Goal: Task Accomplishment & Management: Use online tool/utility

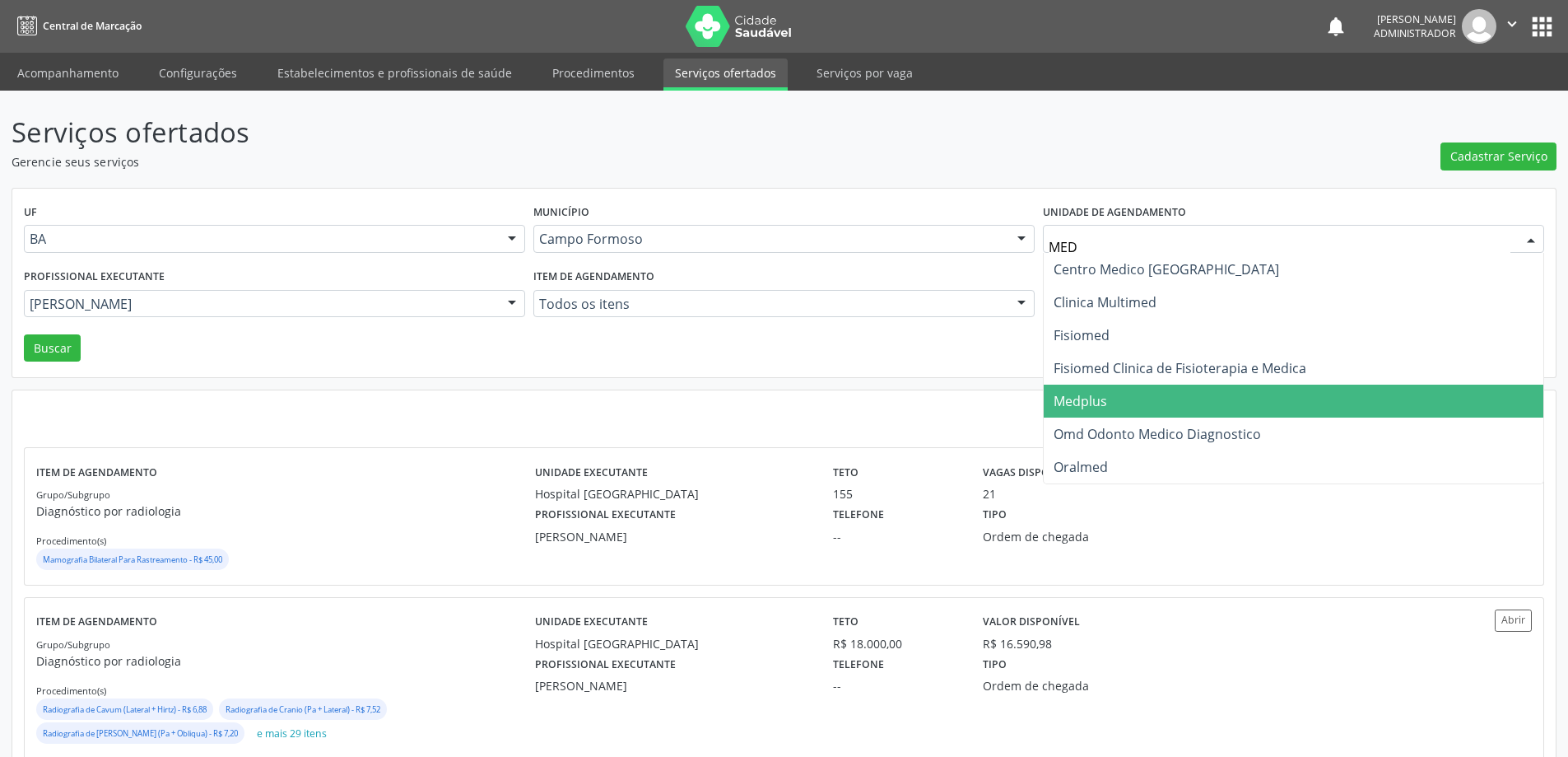
click at [1122, 410] on span "Medplus" at bounding box center [1294, 401] width 500 height 33
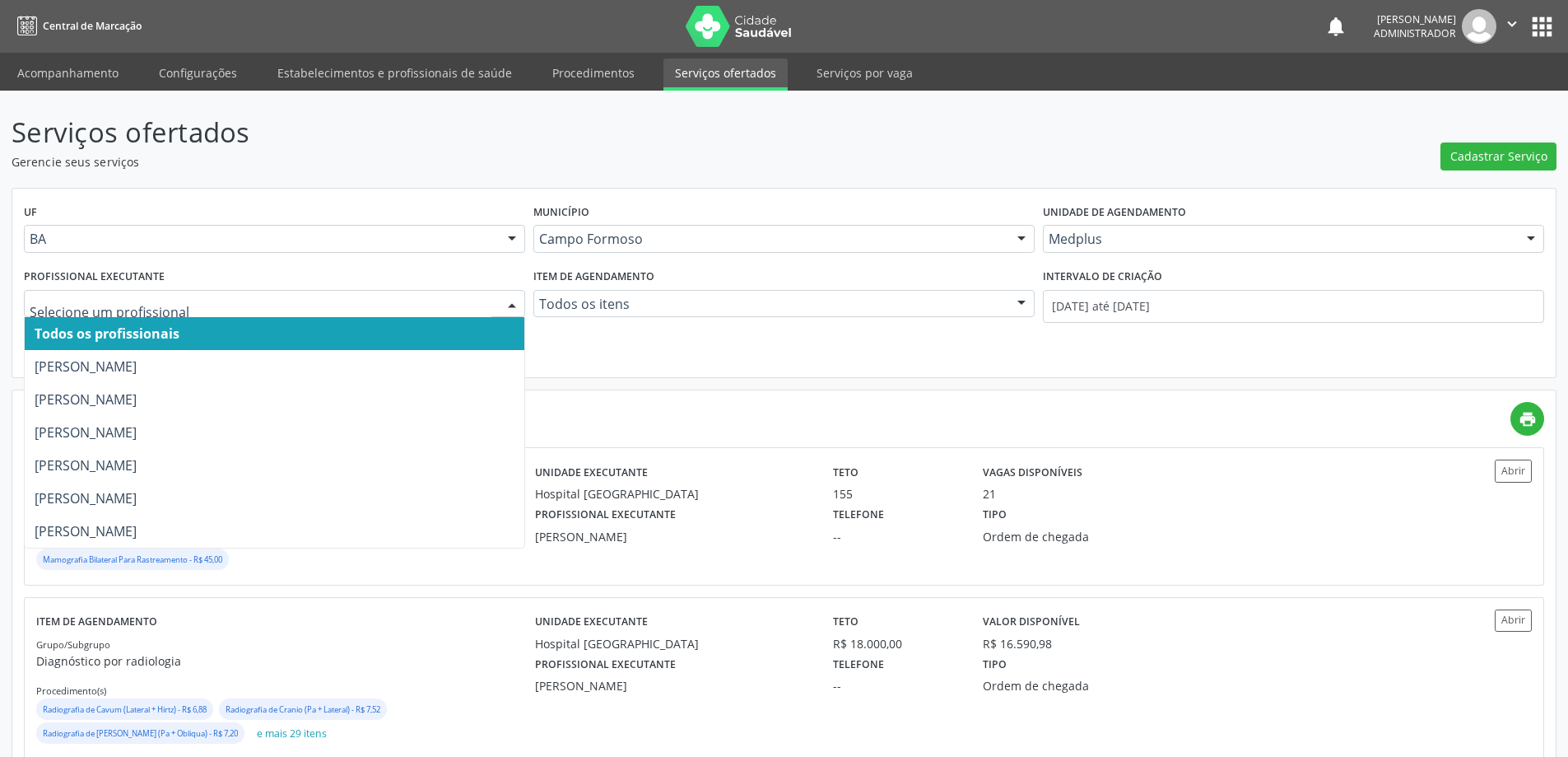
click at [506, 296] on div at bounding box center [512, 305] width 25 height 28
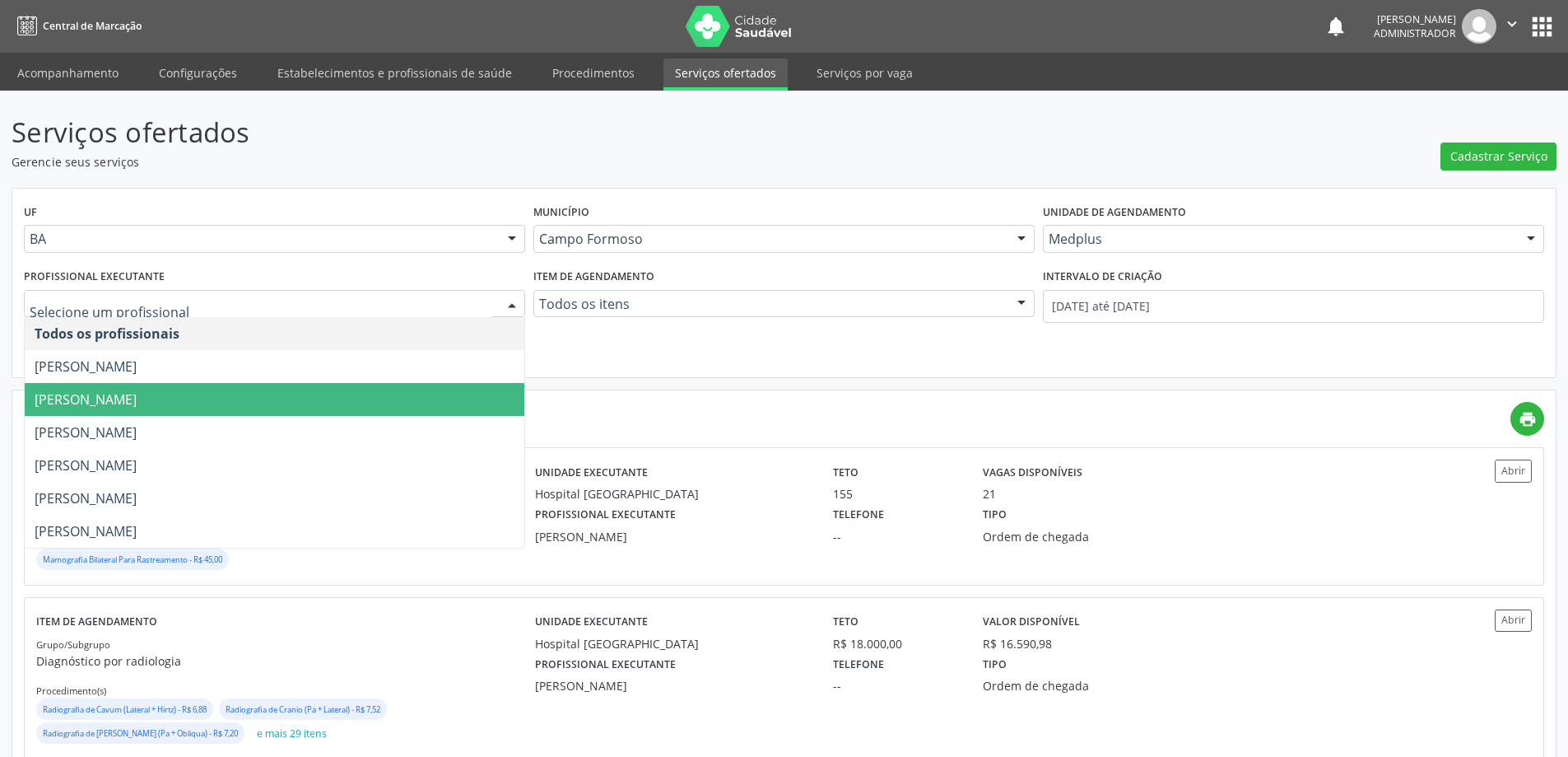
click at [483, 394] on span "[PERSON_NAME]" at bounding box center [275, 399] width 500 height 33
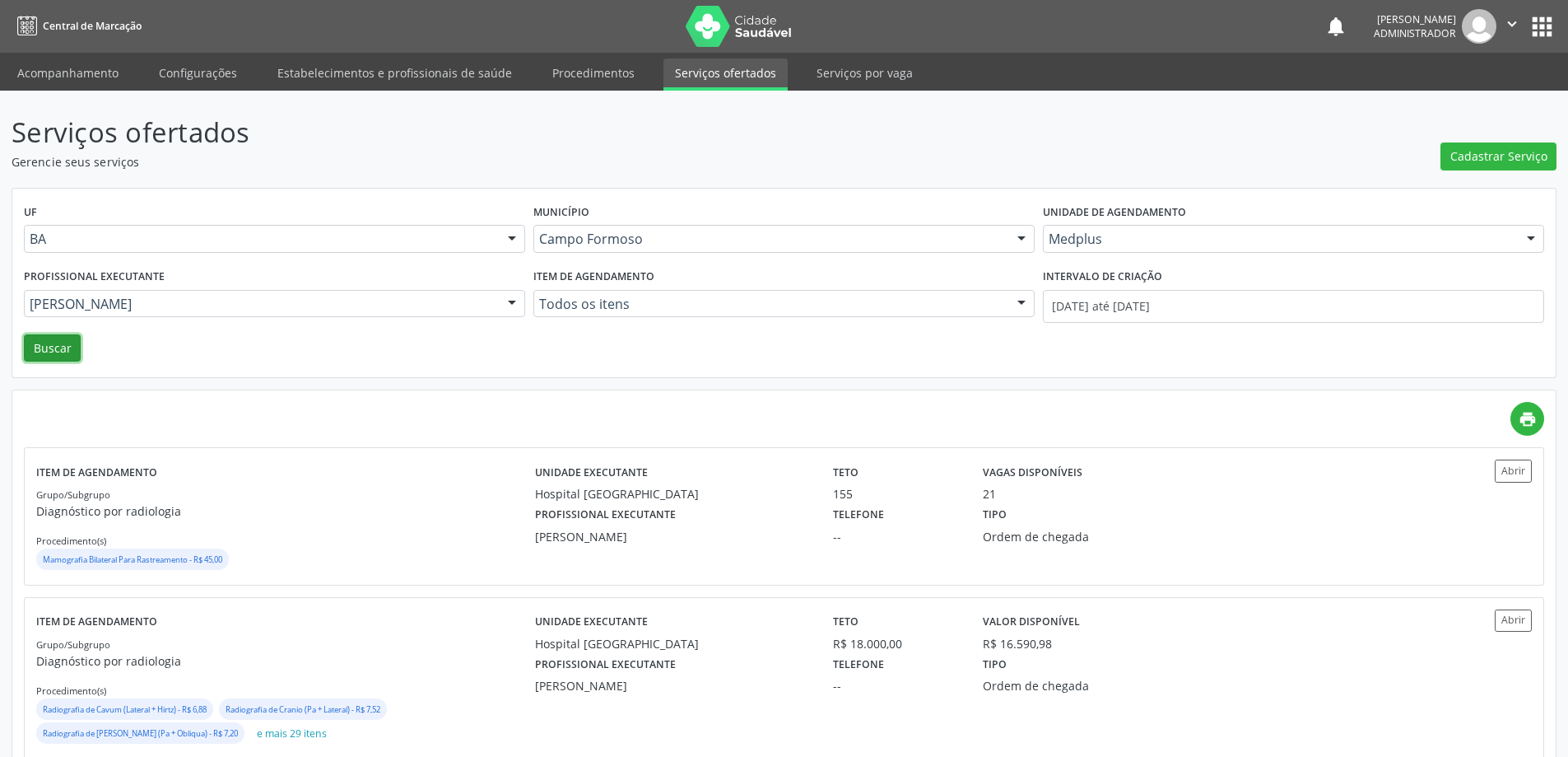
click at [49, 357] on button "Buscar" at bounding box center [52, 348] width 57 height 28
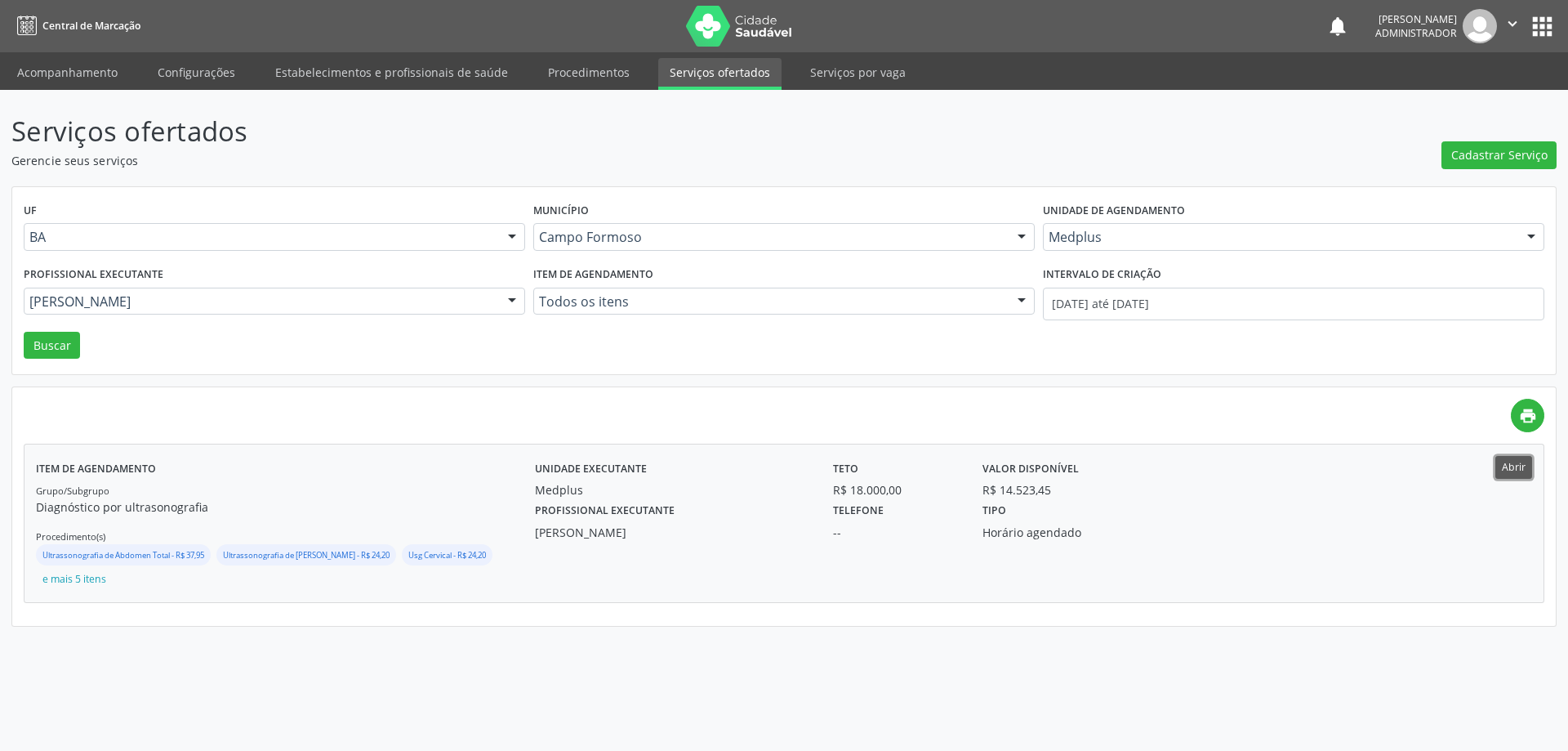
click at [1516, 469] on button "Abrir" at bounding box center [1513, 466] width 36 height 22
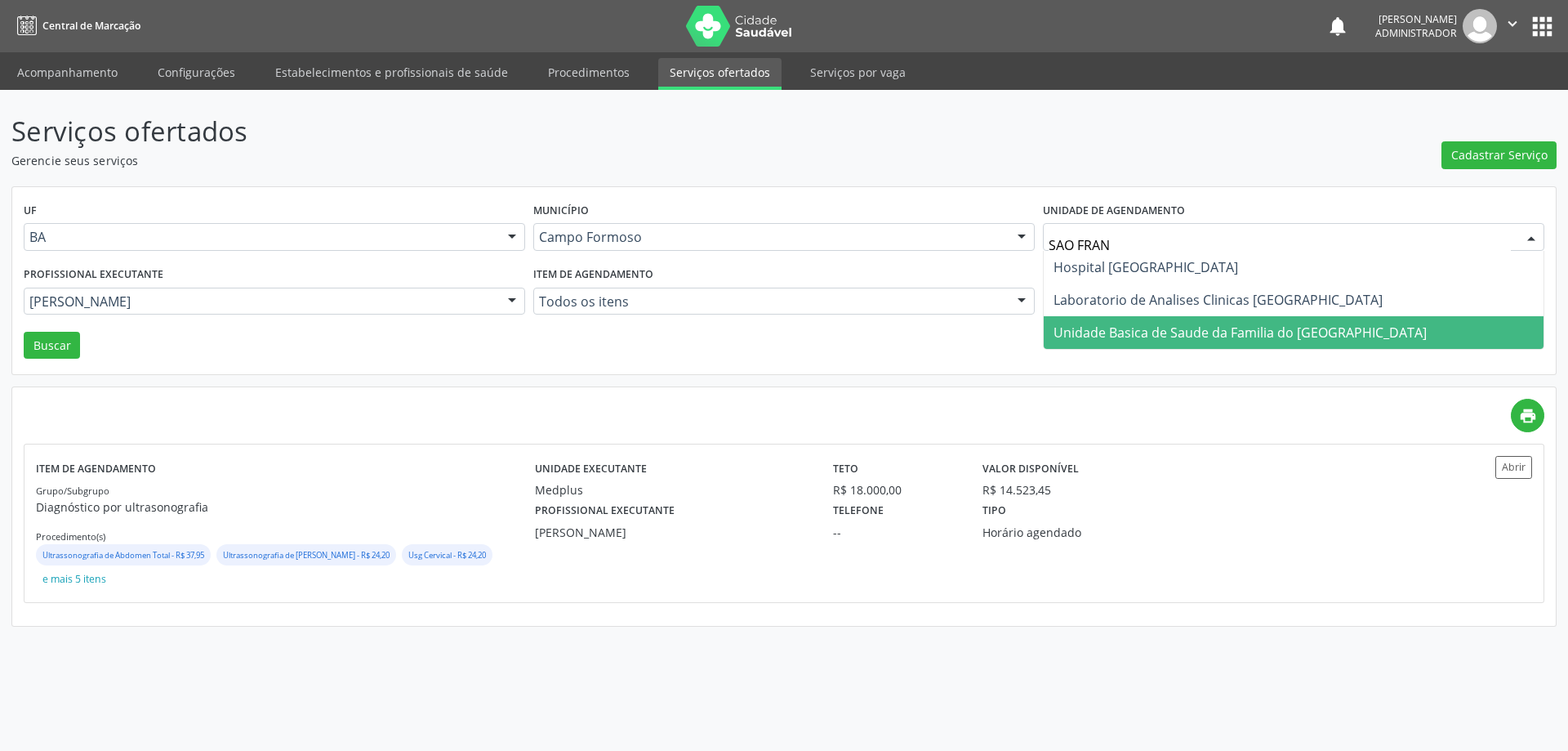
type input "SAO FRANC"
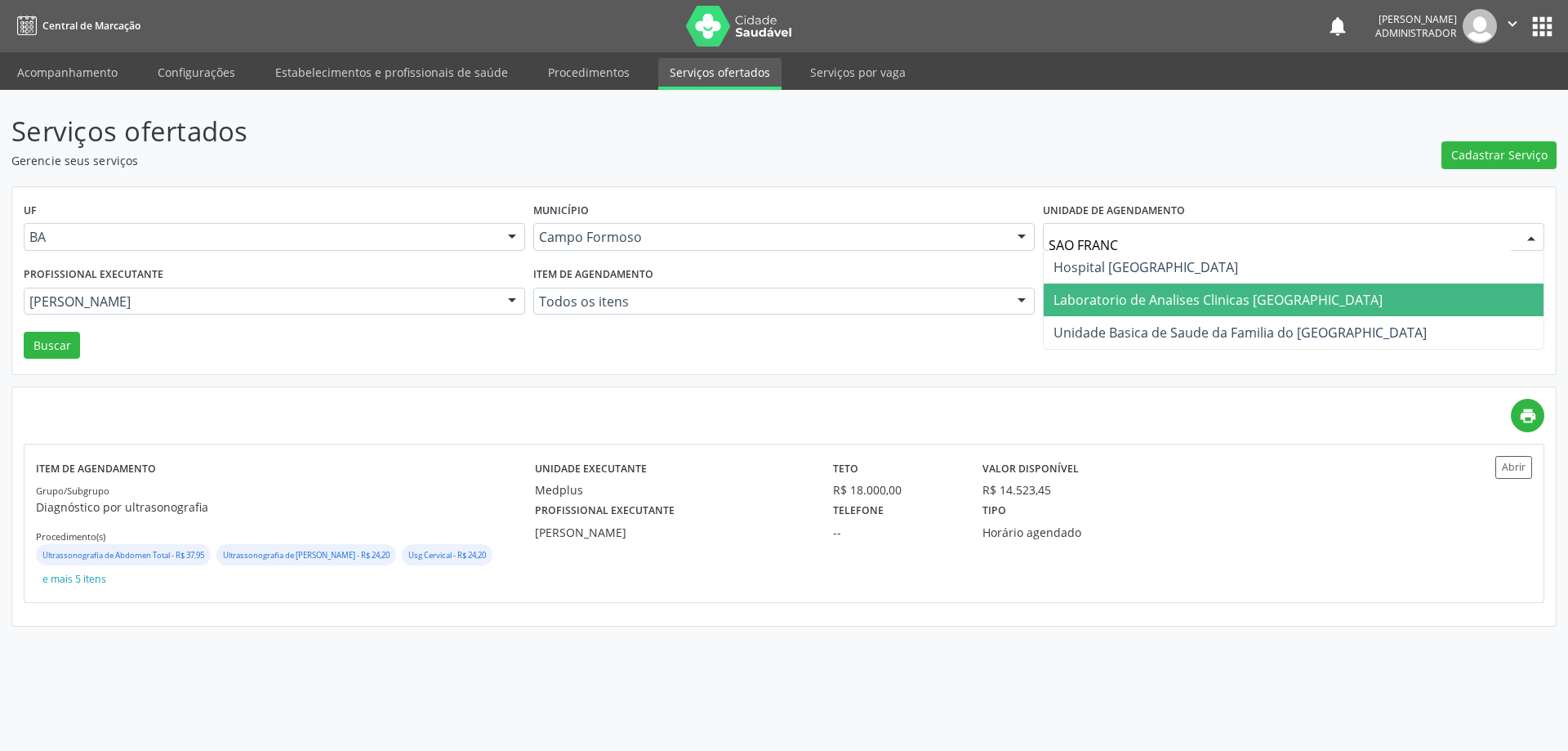
click at [1115, 312] on span "Laboratorio de Analises Clinicas [GEOGRAPHIC_DATA]" at bounding box center [1293, 300] width 500 height 33
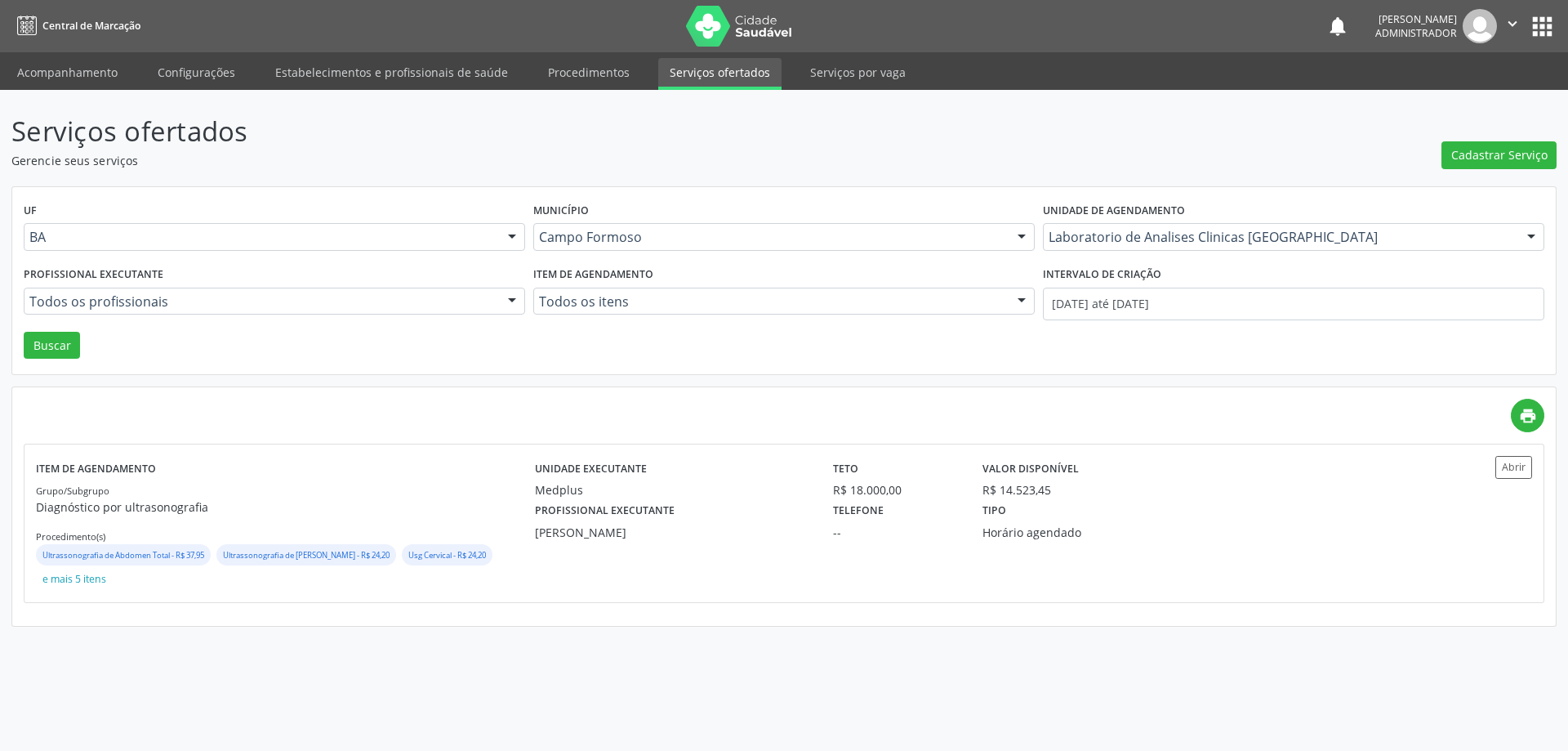
click at [508, 300] on div at bounding box center [512, 303] width 25 height 28
click at [57, 352] on button "Buscar" at bounding box center [52, 346] width 56 height 28
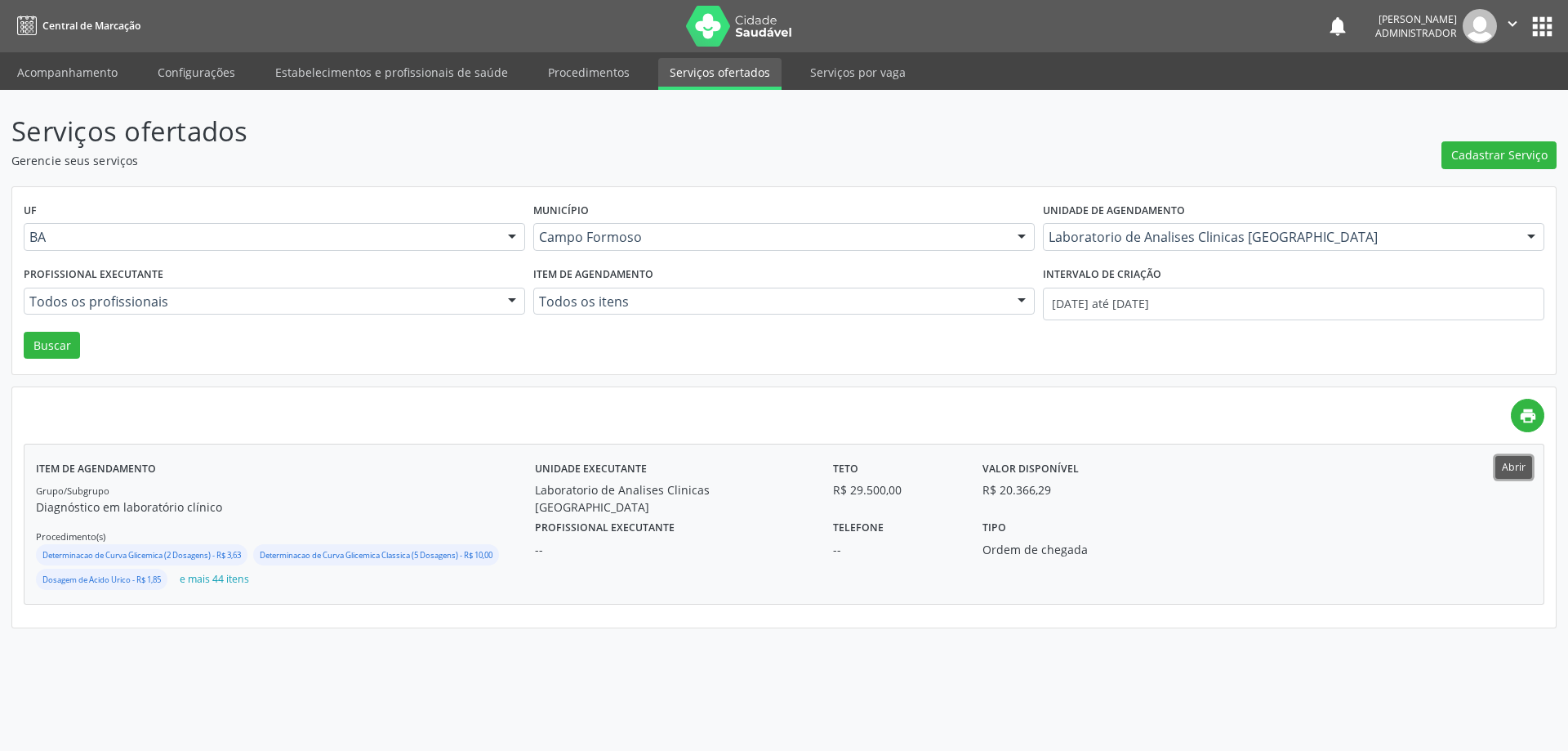
click at [1508, 462] on button "Abrir" at bounding box center [1513, 466] width 36 height 22
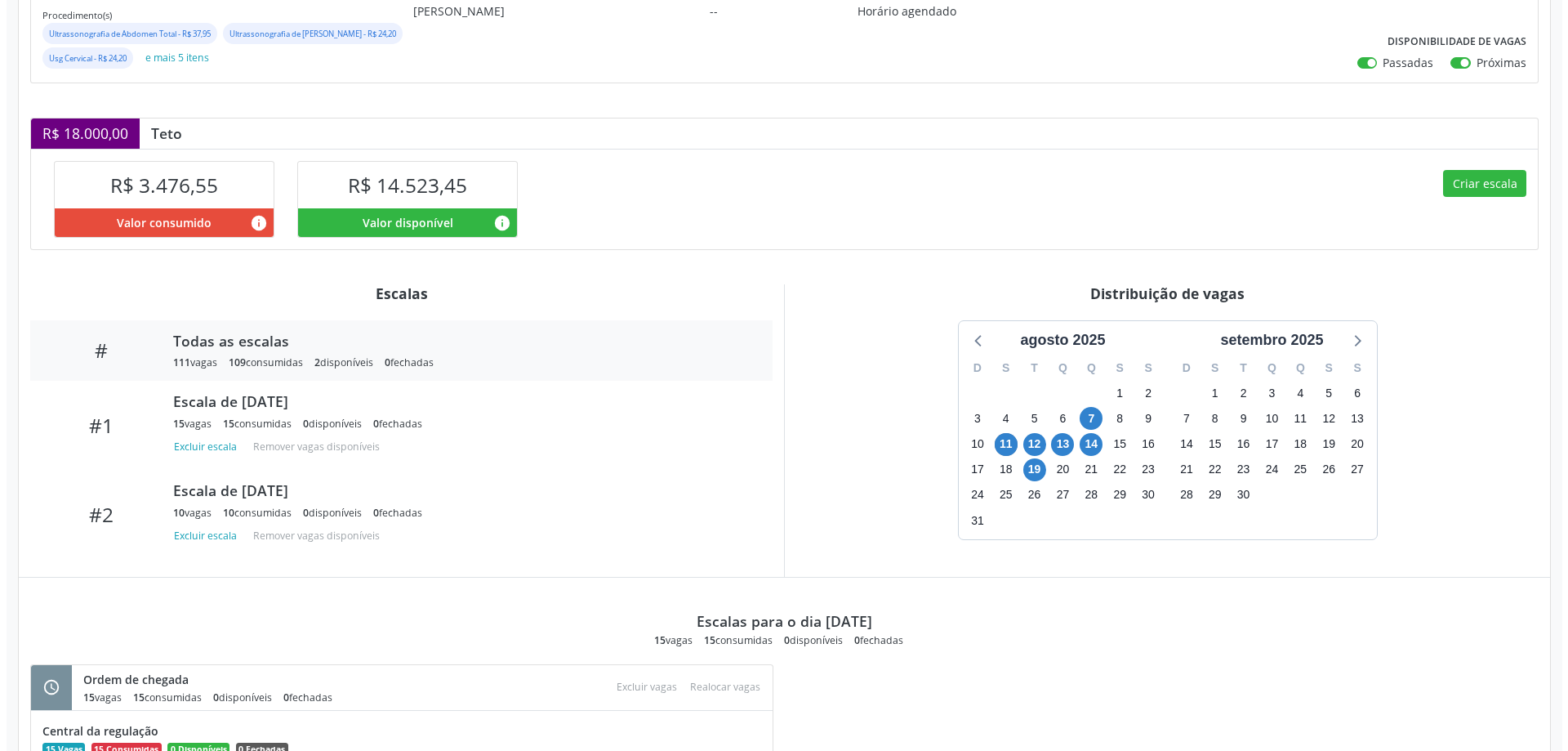
scroll to position [303, 0]
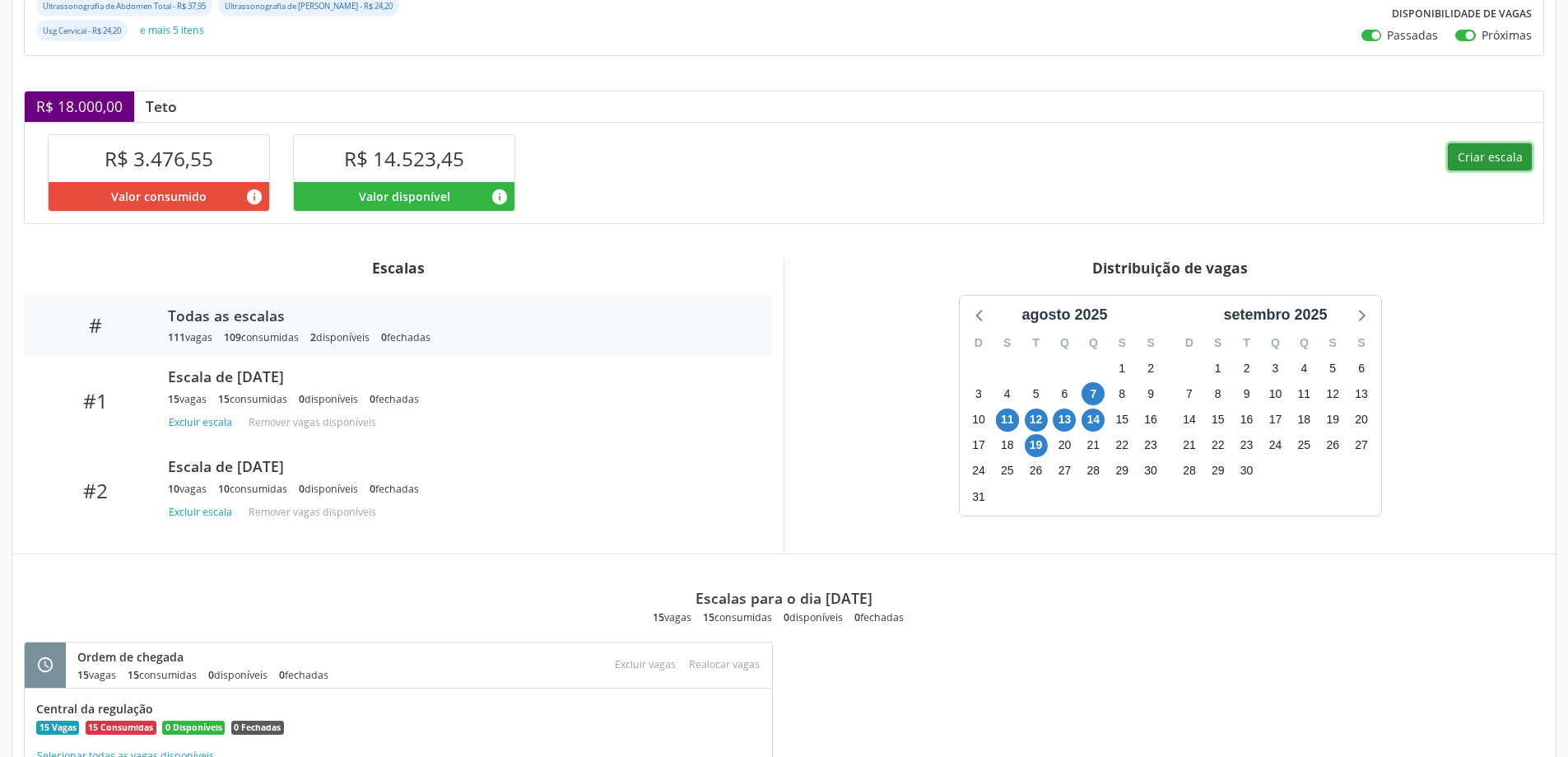
click at [1476, 169] on button "Criar escala" at bounding box center [1490, 158] width 84 height 28
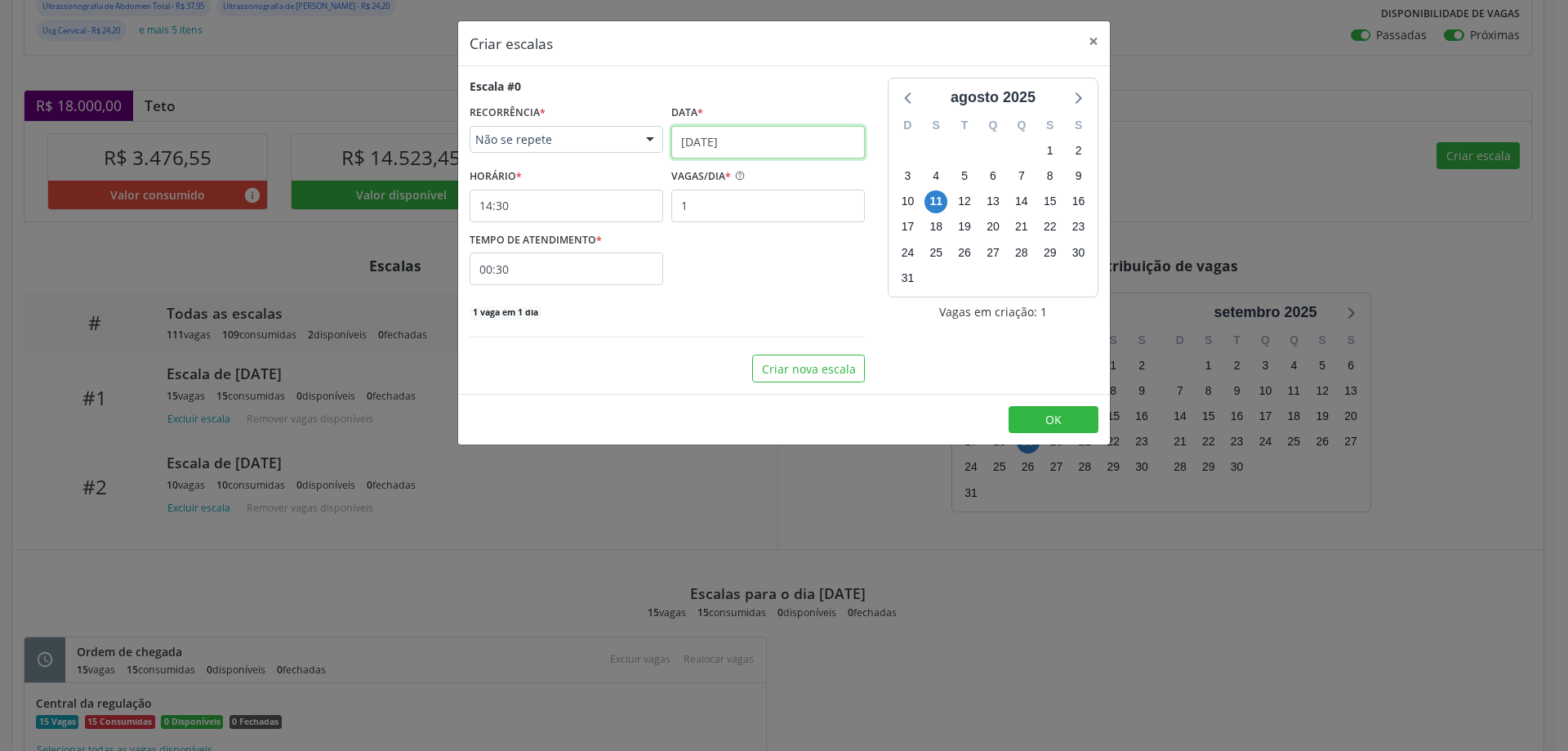
click at [689, 127] on input "[DATE]" at bounding box center [768, 142] width 193 height 33
click at [724, 329] on span "18" at bounding box center [724, 322] width 32 height 32
click at [689, 208] on input "1" at bounding box center [768, 206] width 193 height 33
type input "15"
click at [593, 203] on input "14:30" at bounding box center [566, 206] width 193 height 33
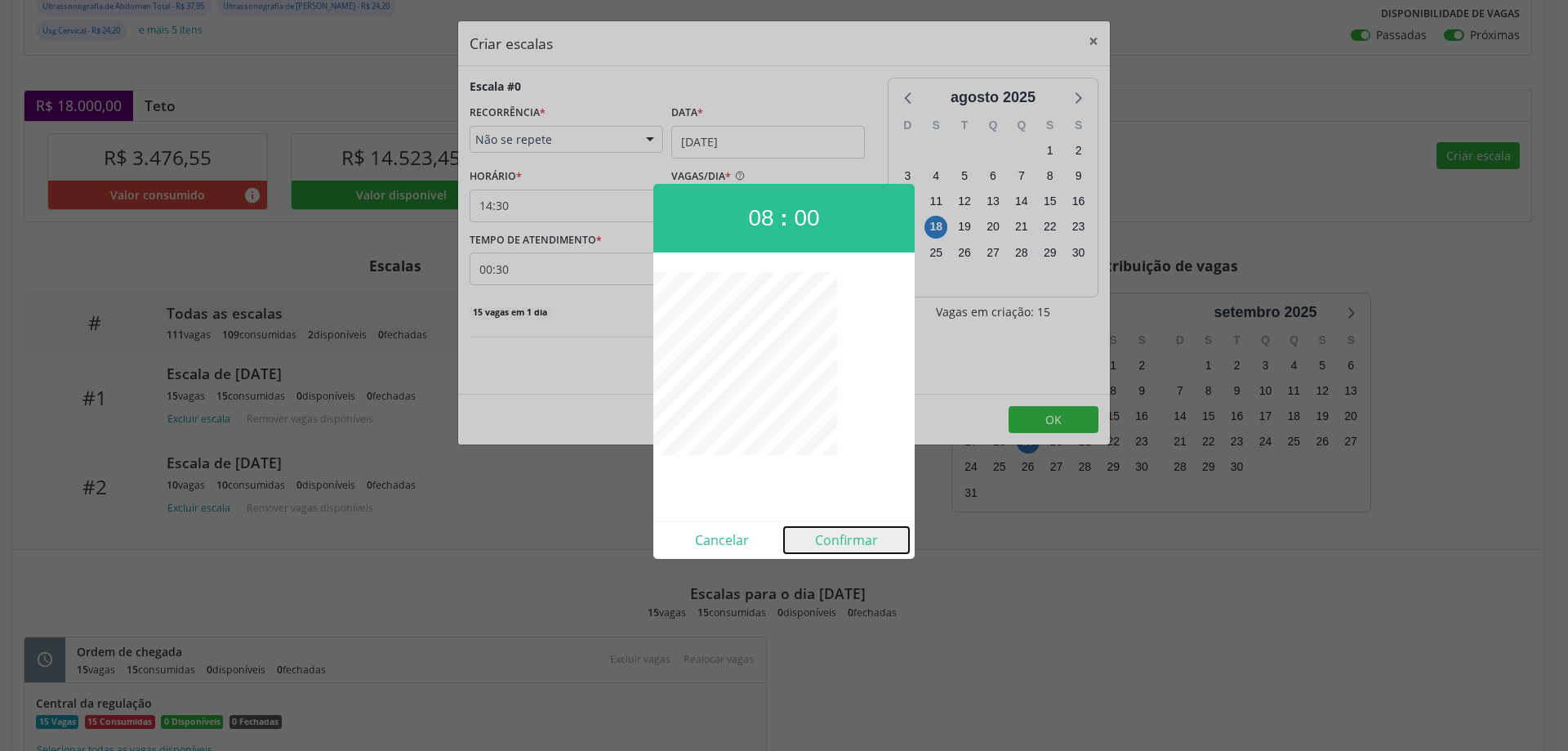
click at [857, 542] on button "Confirmar" at bounding box center [846, 540] width 125 height 26
type input "08:00"
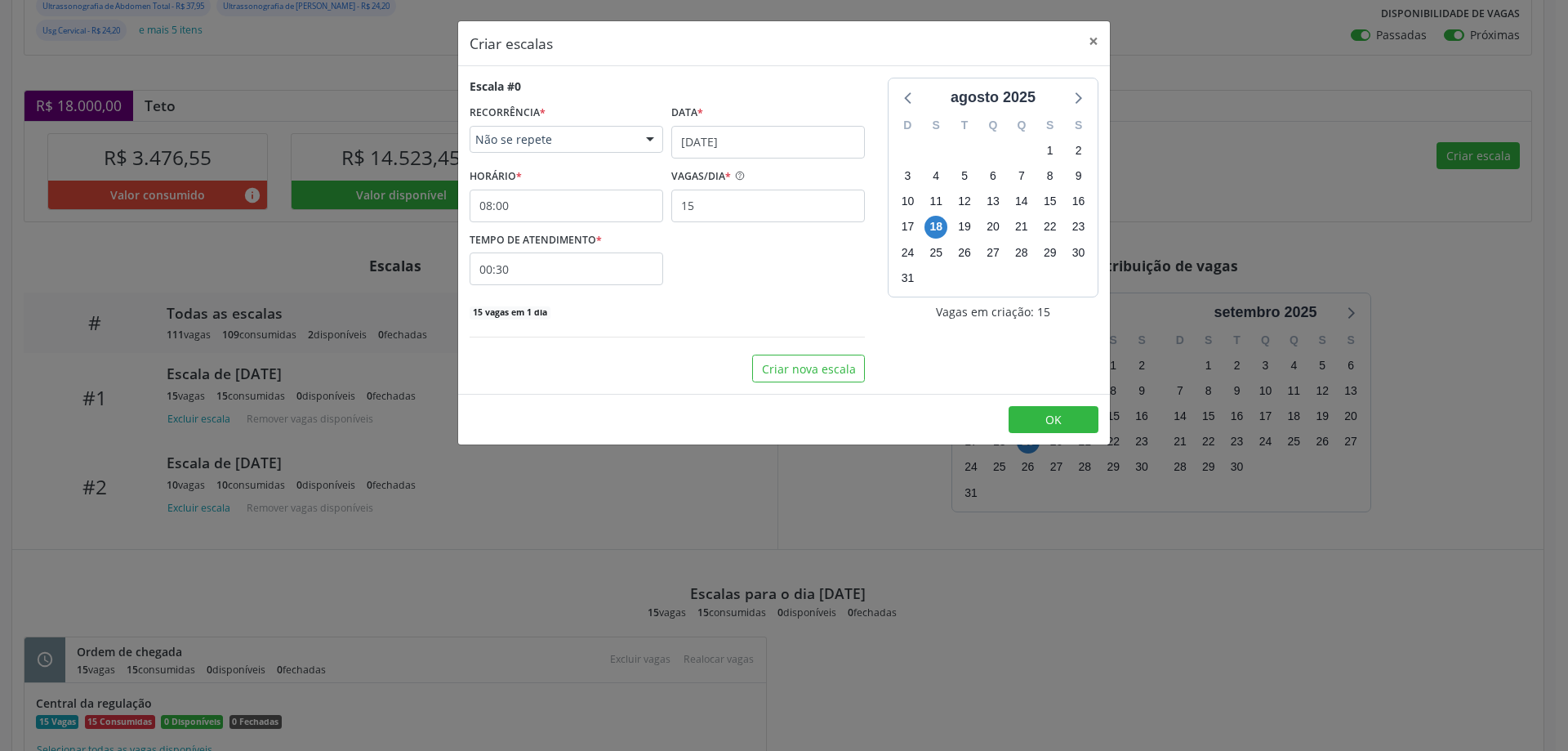
click at [576, 260] on input "00:30" at bounding box center [566, 269] width 193 height 33
click at [713, 318] on span at bounding box center [715, 312] width 12 height 17
type input "00:25"
type input "25"
click at [713, 318] on span at bounding box center [715, 312] width 12 height 17
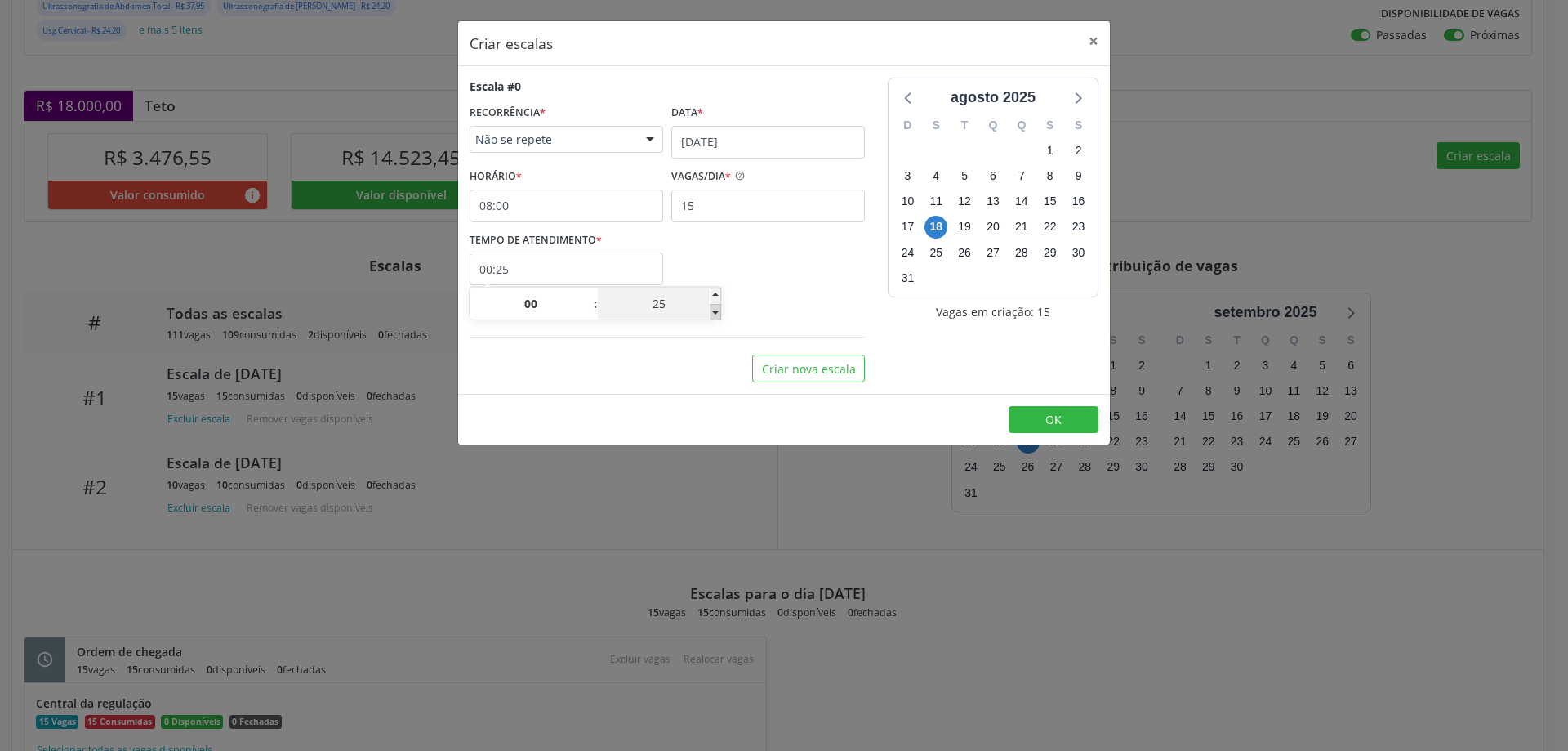
type input "00:20"
type input "20"
click at [713, 318] on span at bounding box center [715, 312] width 12 height 17
type input "00:15"
type input "15"
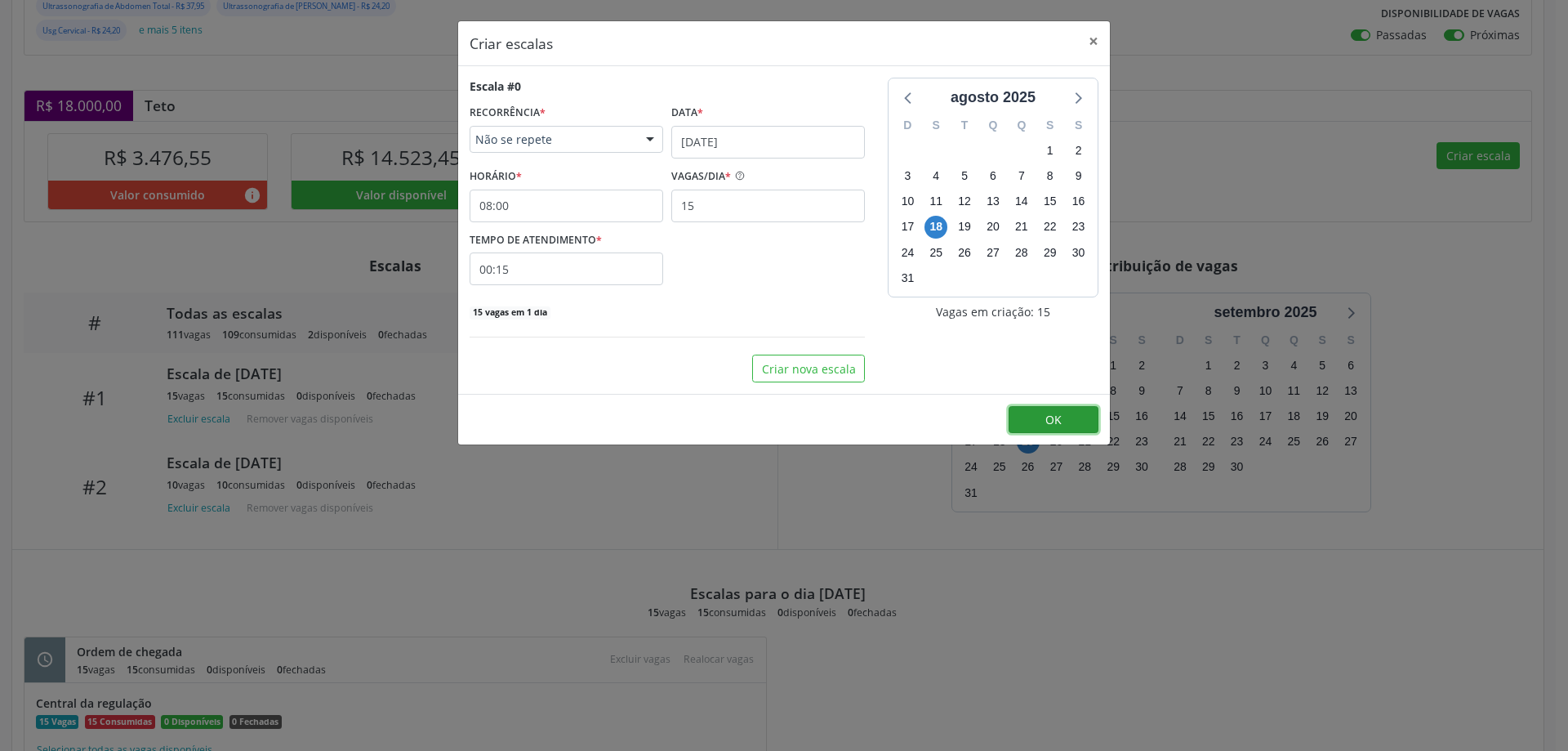
click at [1071, 419] on button "OK" at bounding box center [1053, 420] width 90 height 28
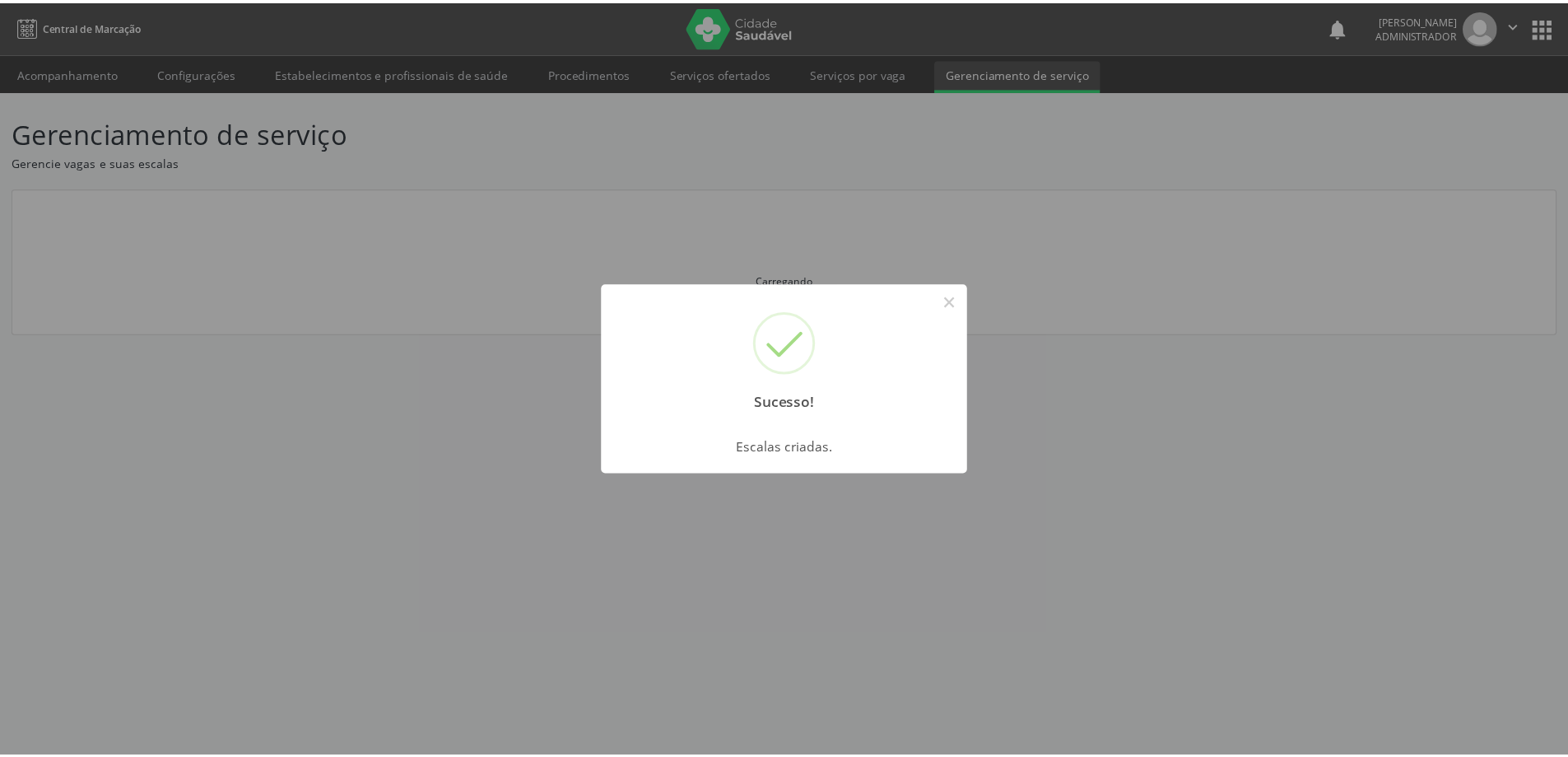
scroll to position [0, 0]
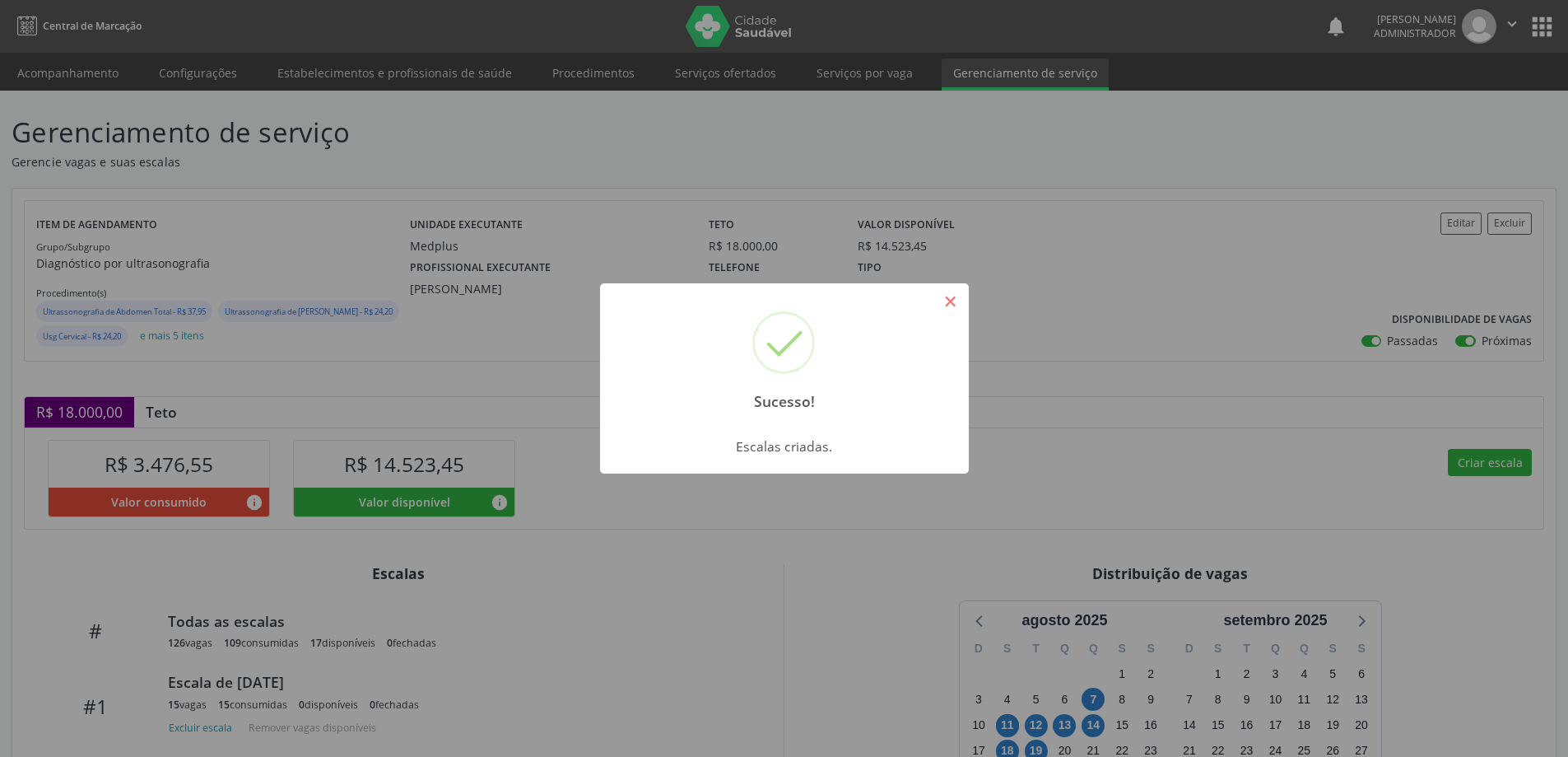
click at [945, 302] on button "×" at bounding box center [951, 302] width 28 height 28
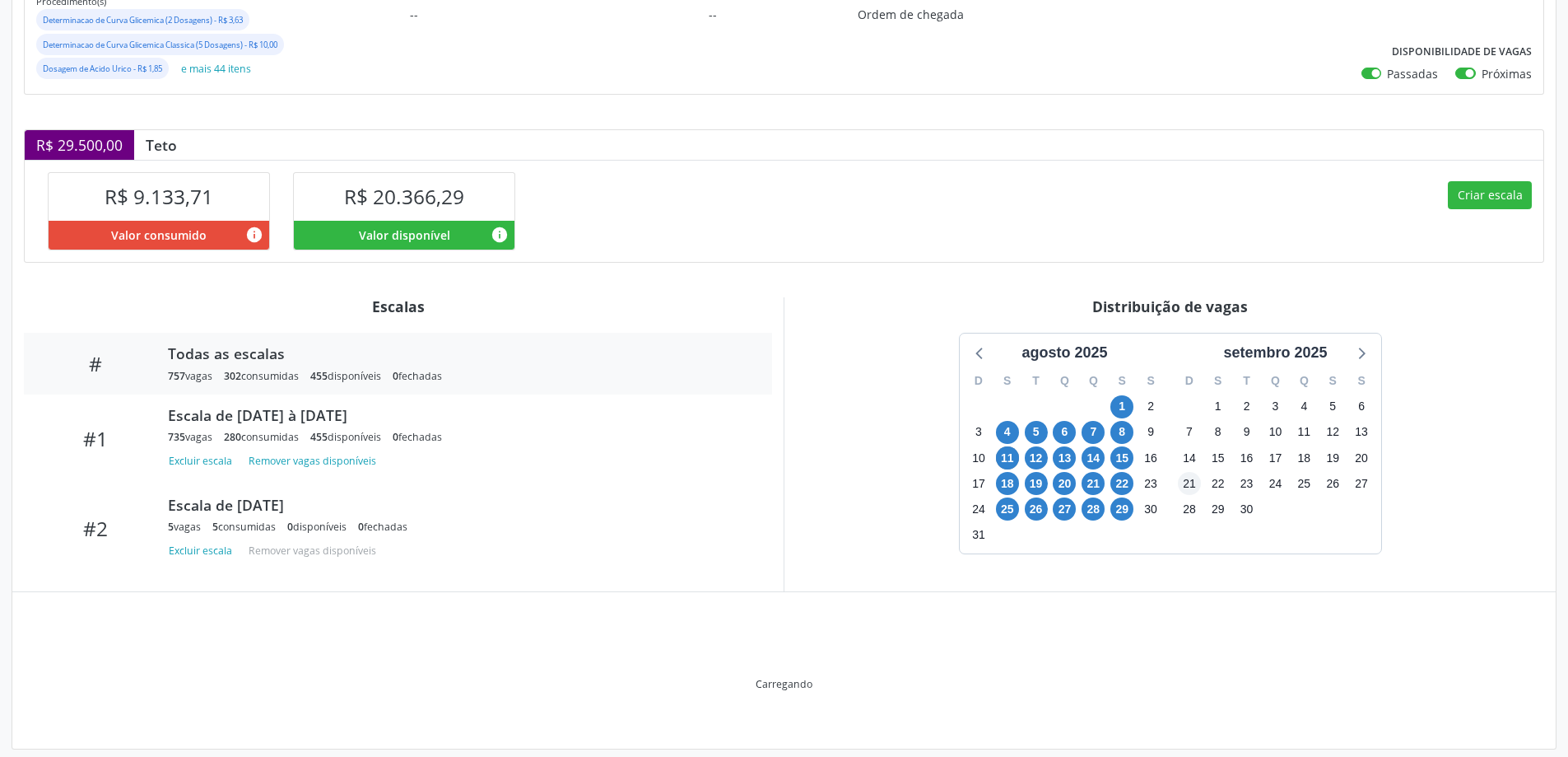
scroll to position [307, 0]
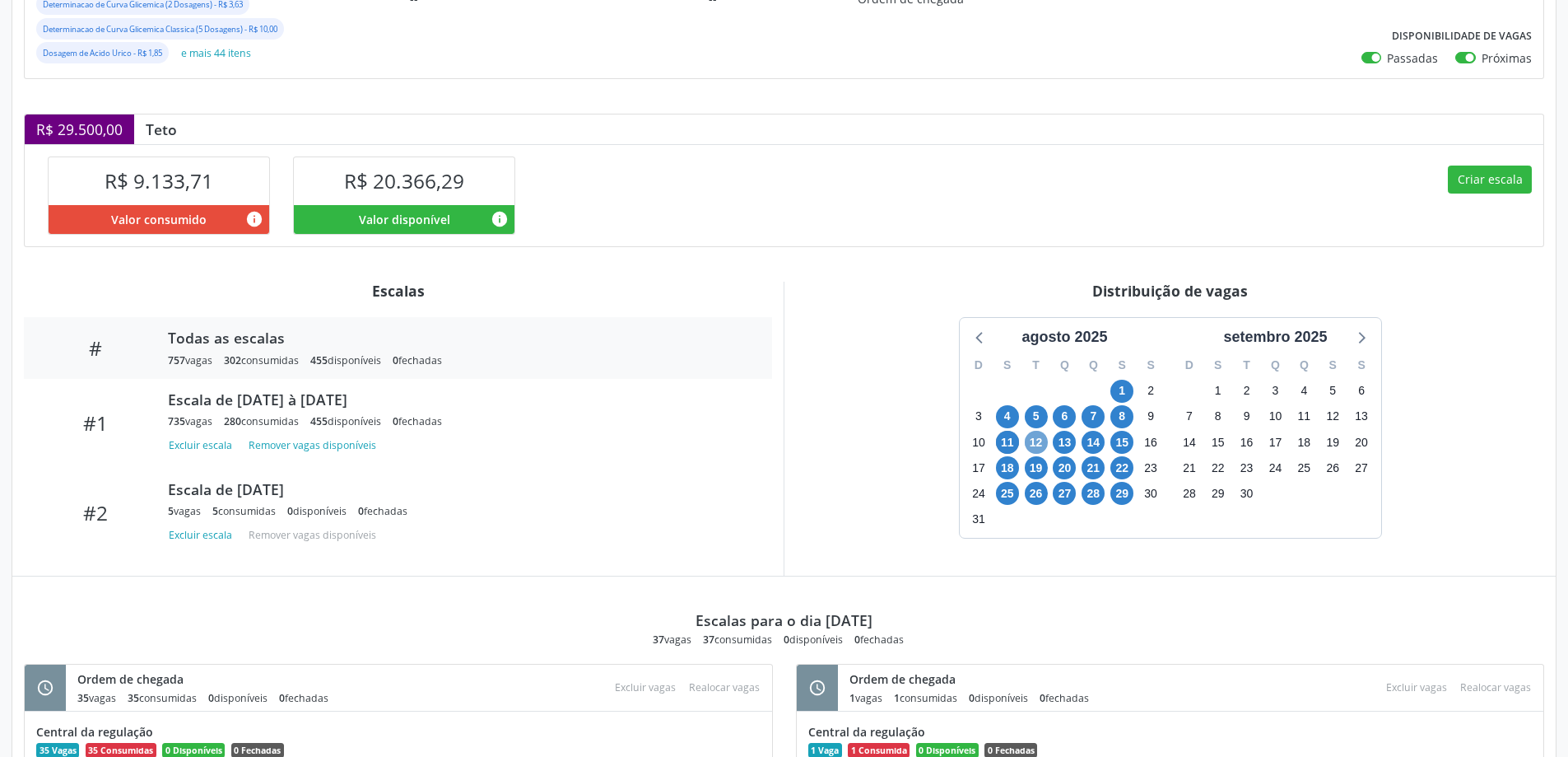
click at [1037, 444] on span "12" at bounding box center [1036, 443] width 23 height 23
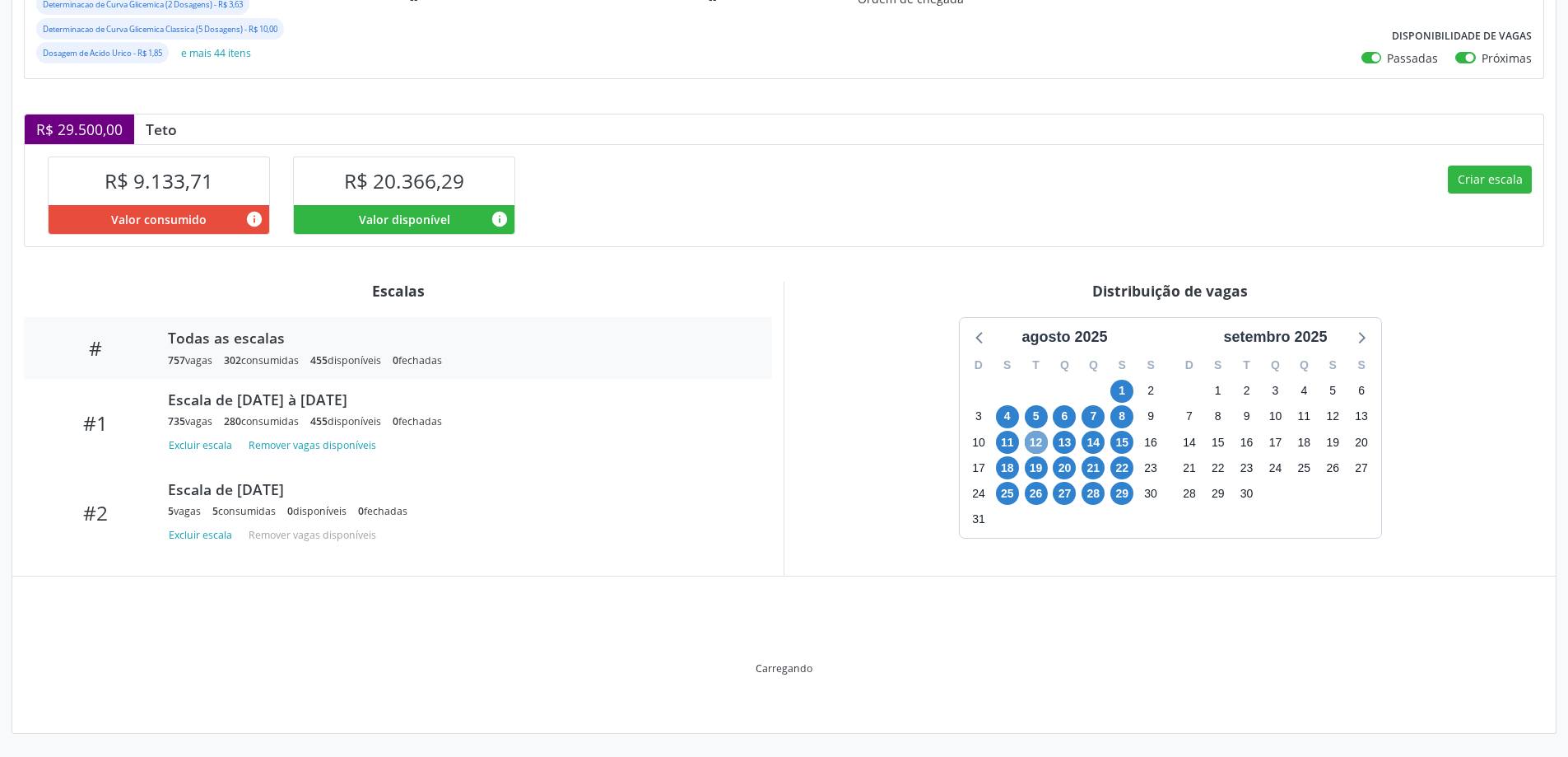
click at [1037, 444] on span "12" at bounding box center [1036, 443] width 23 height 23
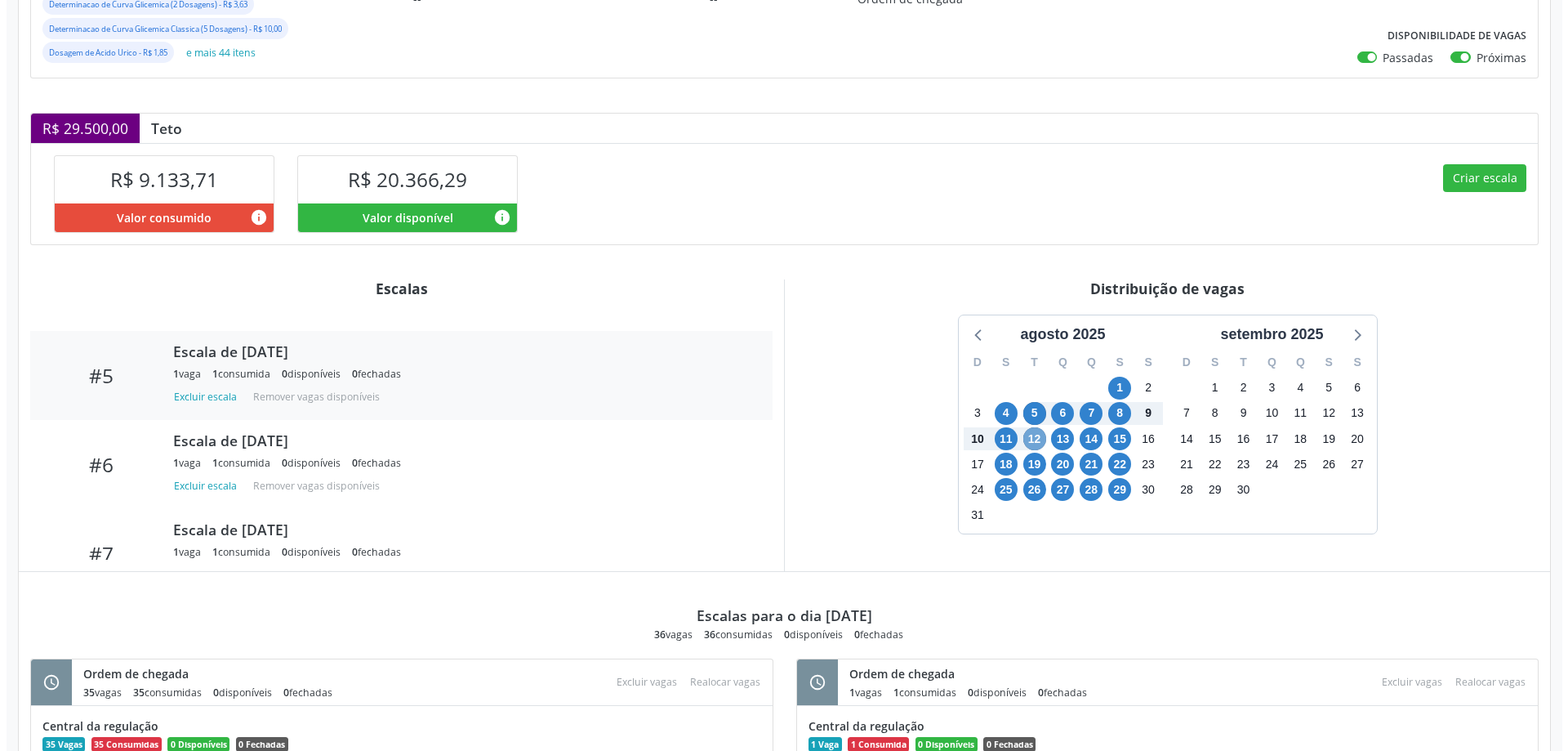
scroll to position [409, 0]
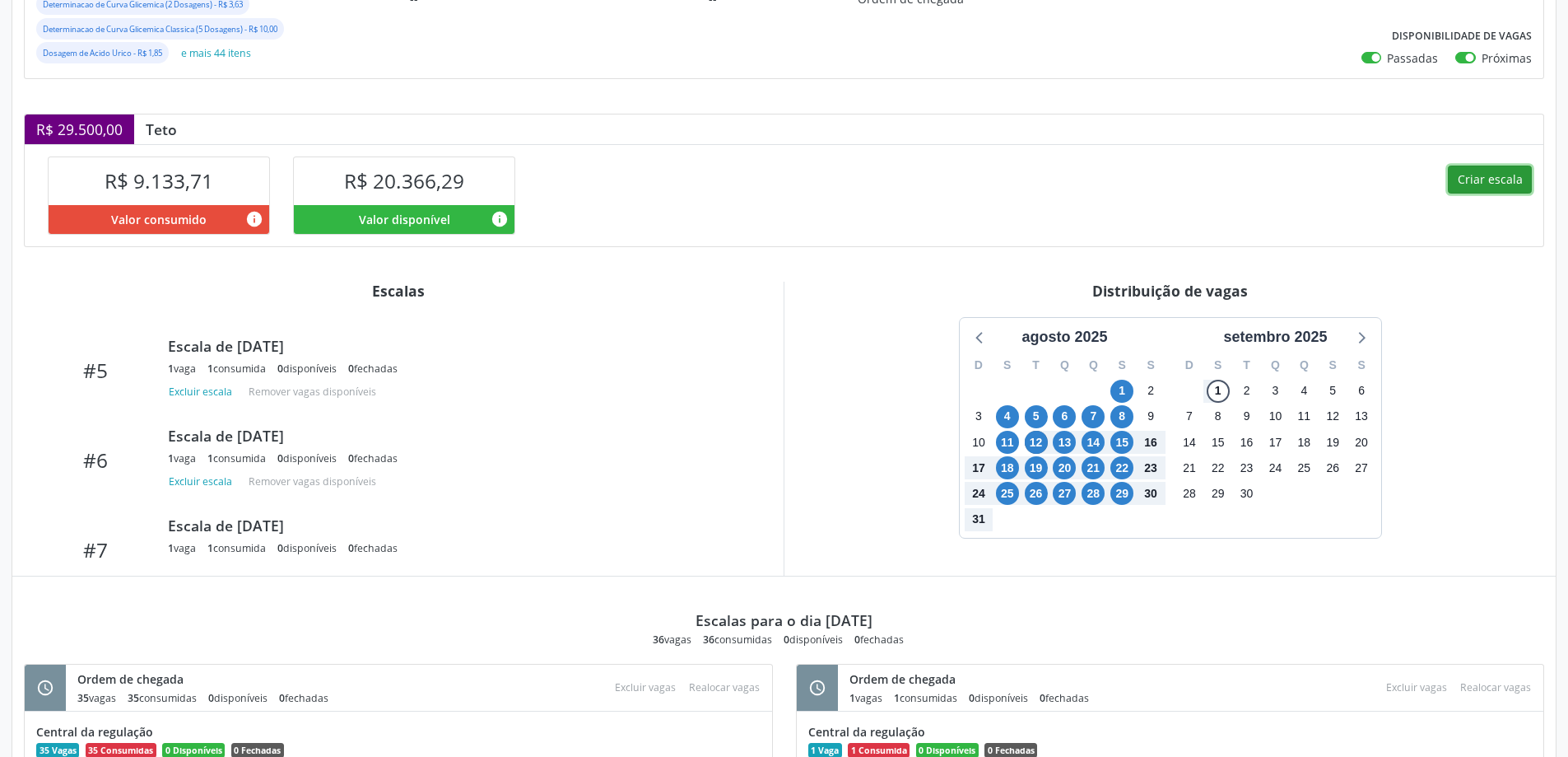
click at [1475, 176] on button "Criar escala" at bounding box center [1490, 180] width 84 height 28
select select "7"
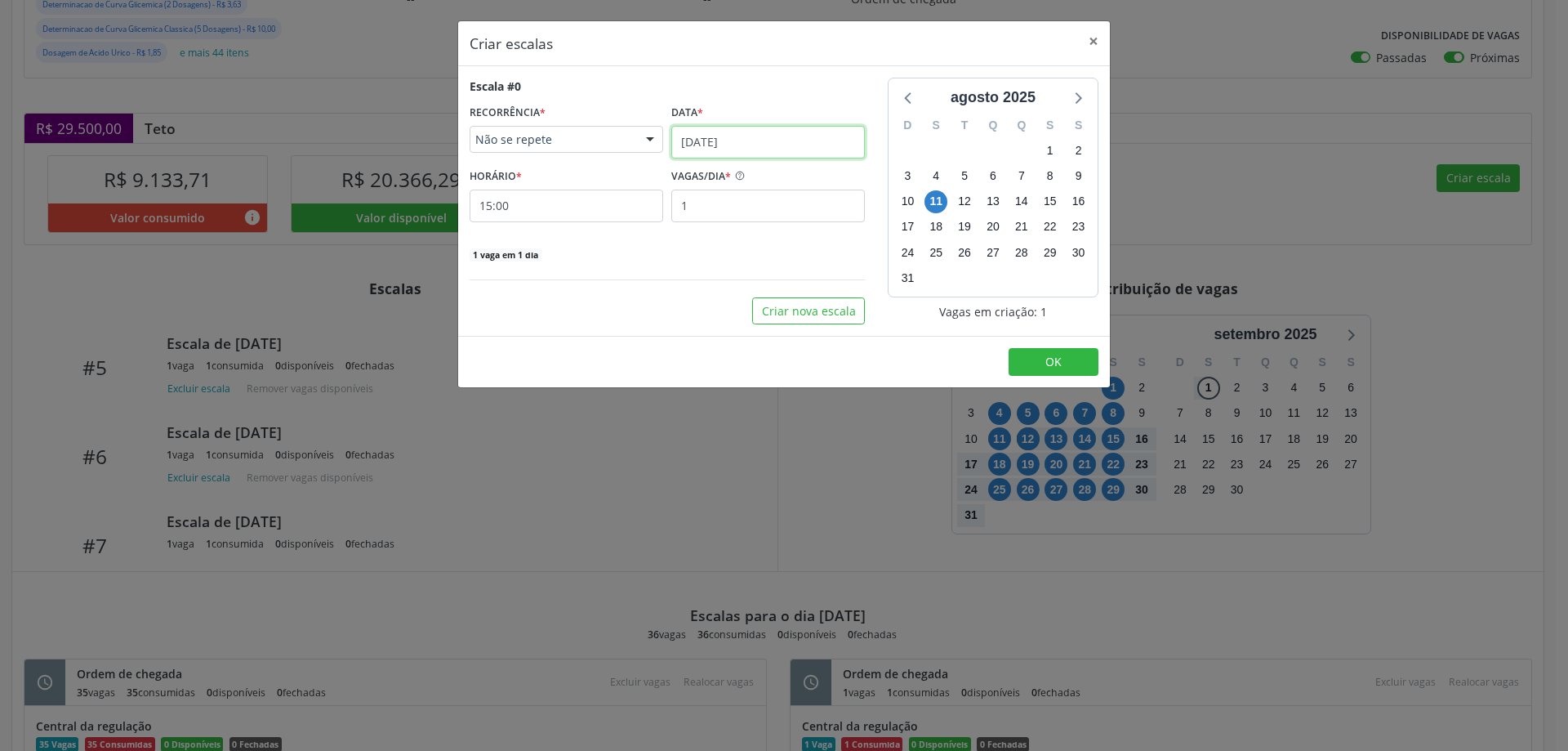
click at [697, 141] on input "[DATE]" at bounding box center [768, 142] width 193 height 33
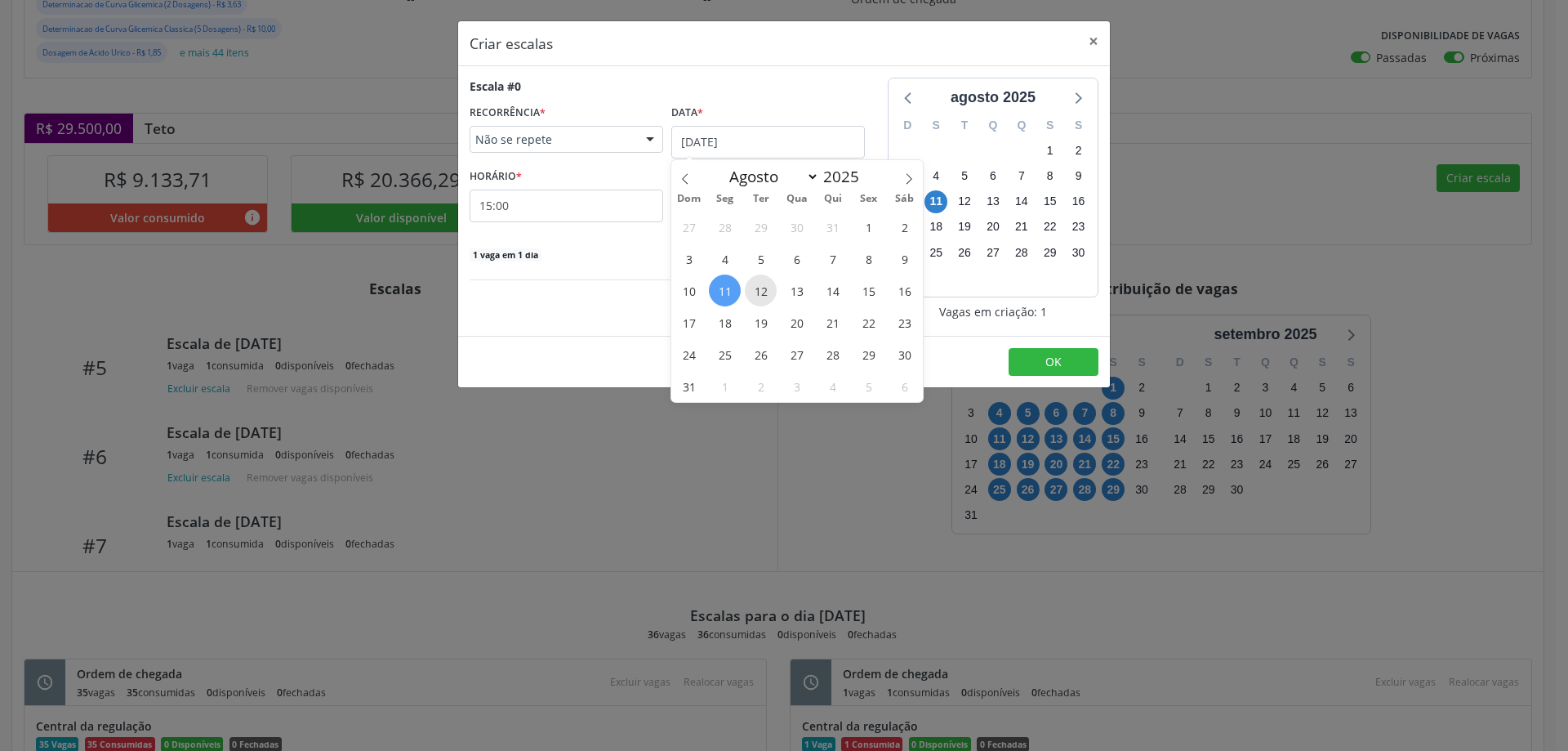
click at [765, 295] on span "12" at bounding box center [760, 290] width 32 height 32
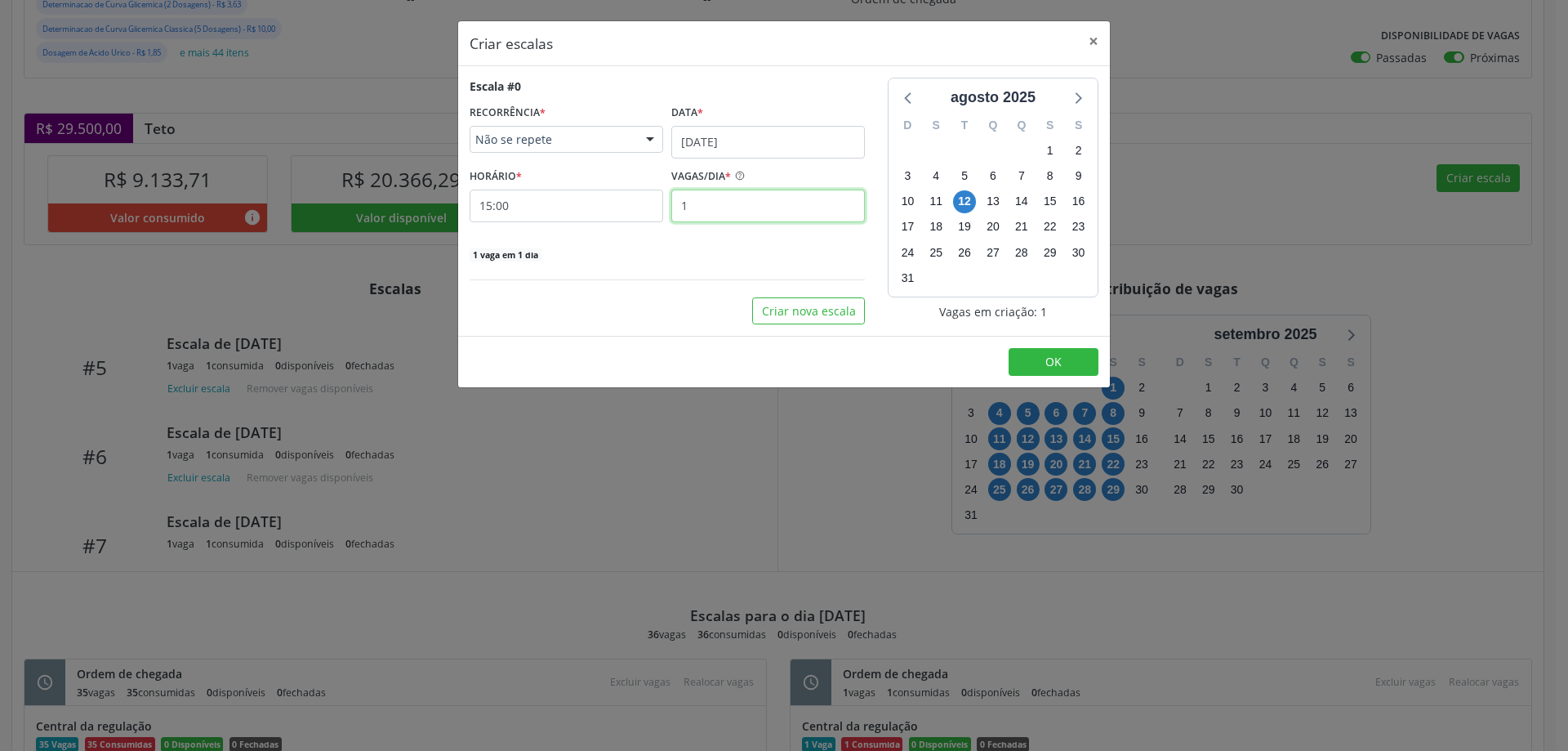
click at [703, 212] on input "1" at bounding box center [768, 206] width 193 height 33
type input "2"
click at [545, 203] on input "15:00" at bounding box center [566, 206] width 193 height 33
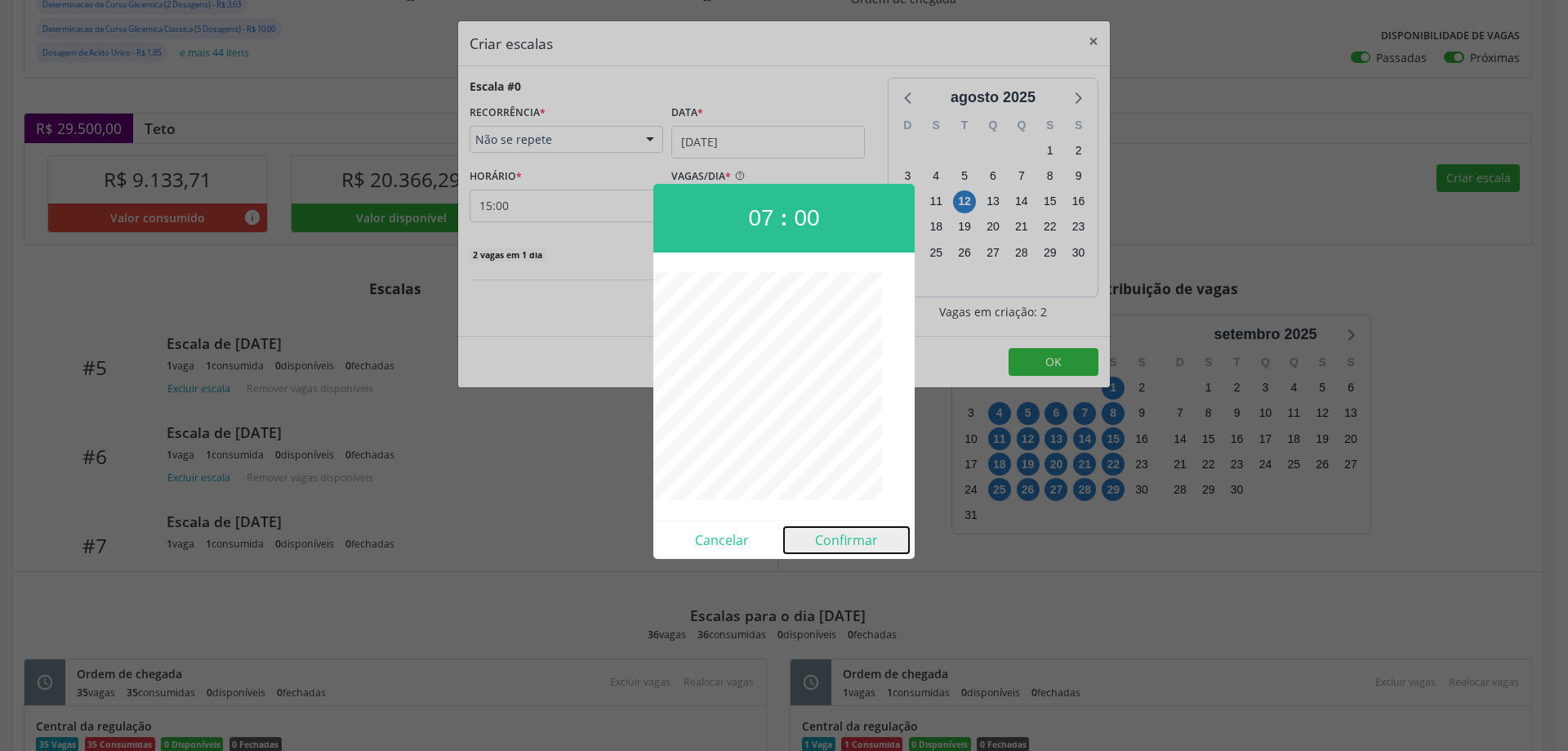
drag, startPoint x: 838, startPoint y: 542, endPoint x: 917, endPoint y: 488, distance: 95.7
click at [841, 536] on button "Confirmar" at bounding box center [846, 540] width 125 height 26
type input "07:00"
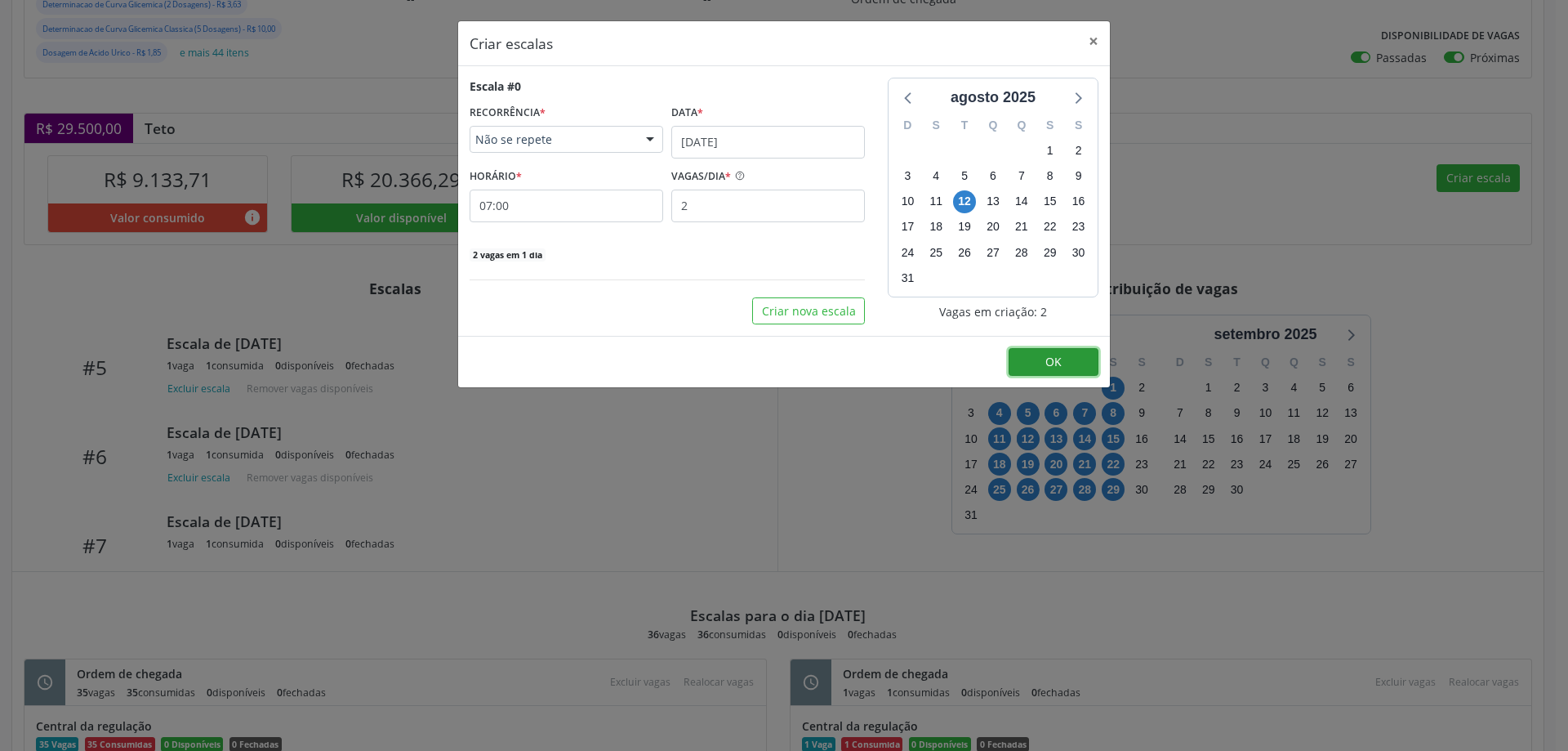
click at [1043, 357] on button "OK" at bounding box center [1053, 362] width 90 height 28
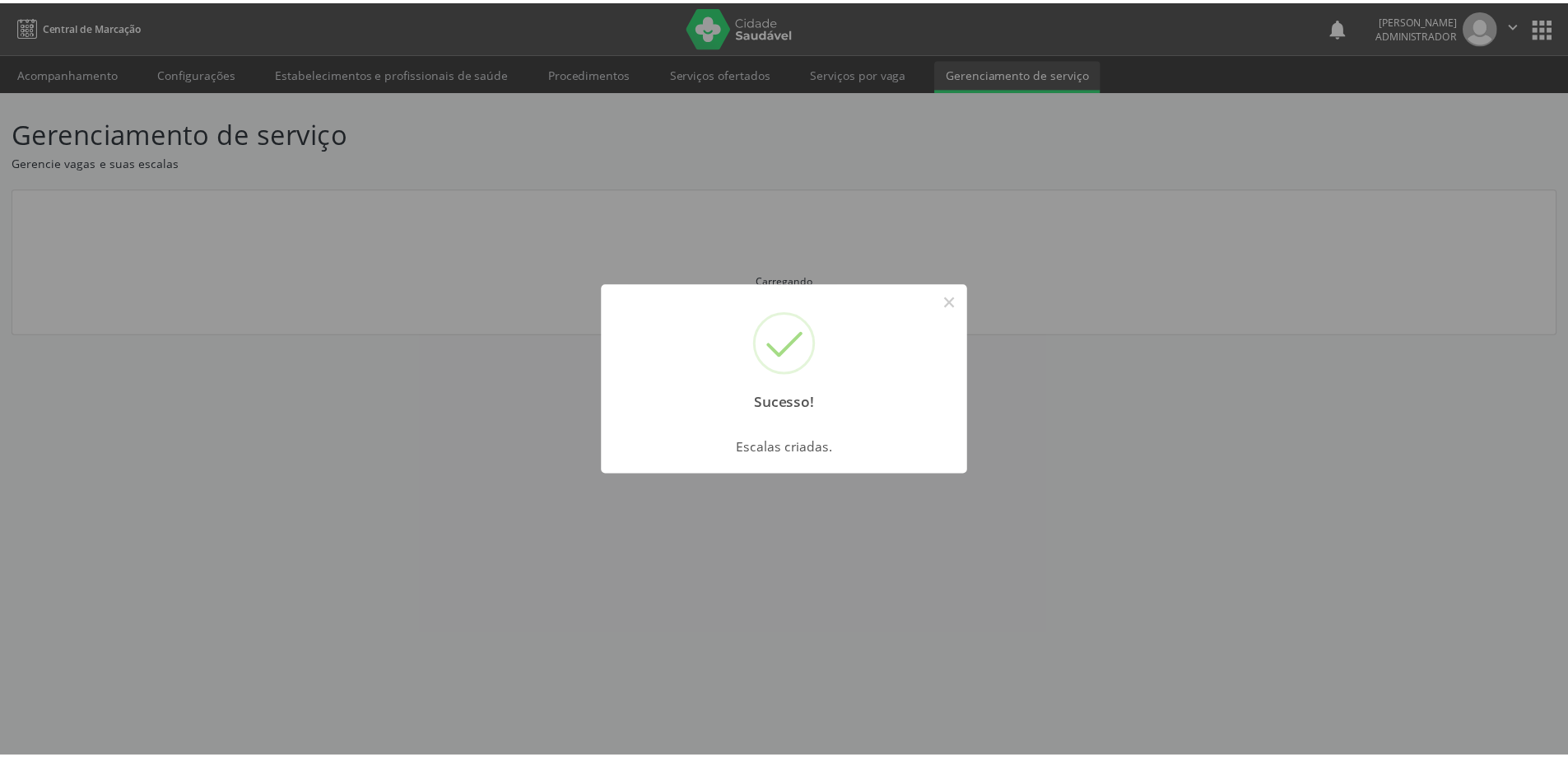
scroll to position [0, 0]
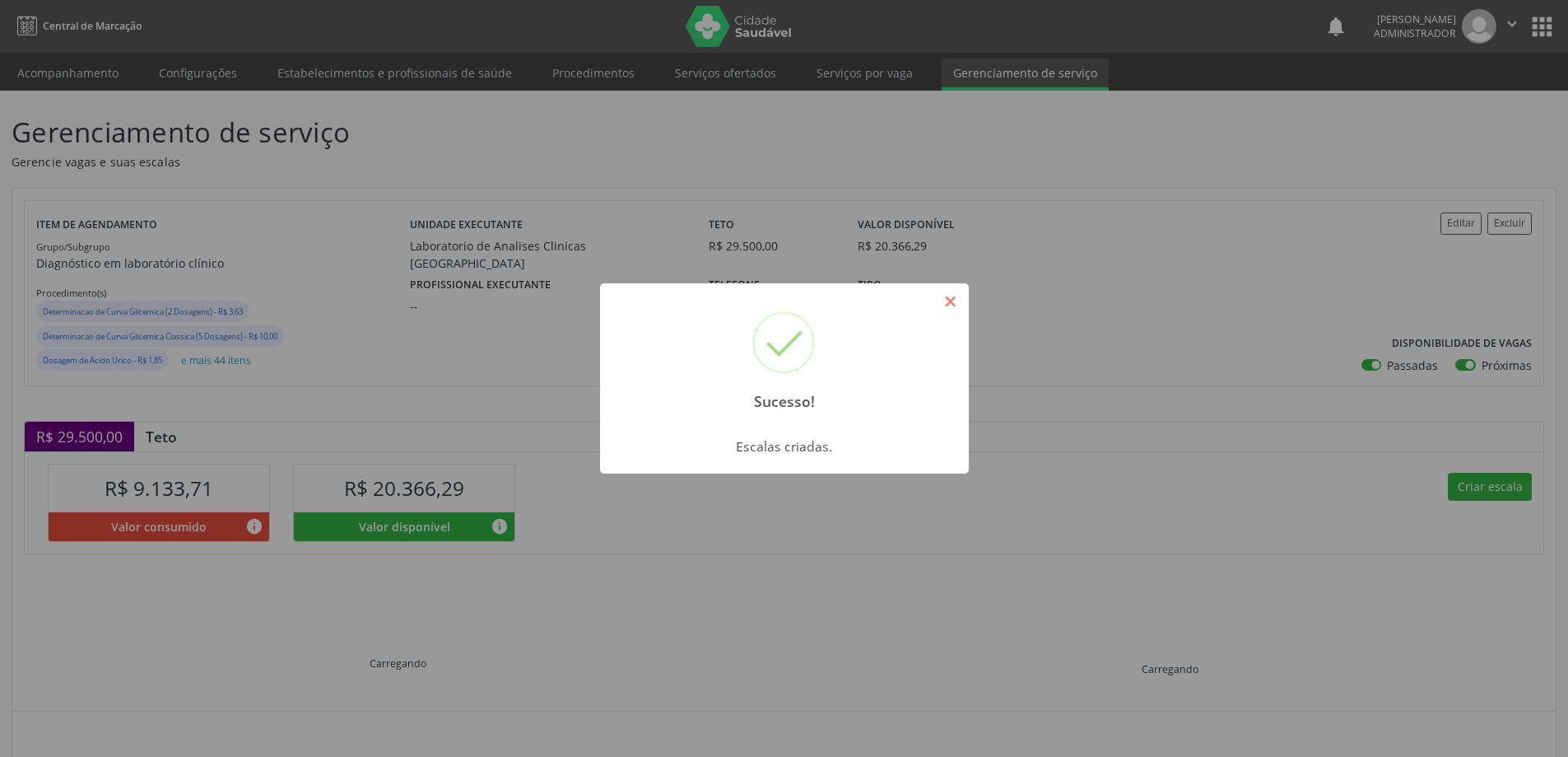
click at [950, 304] on button "×" at bounding box center [951, 302] width 28 height 28
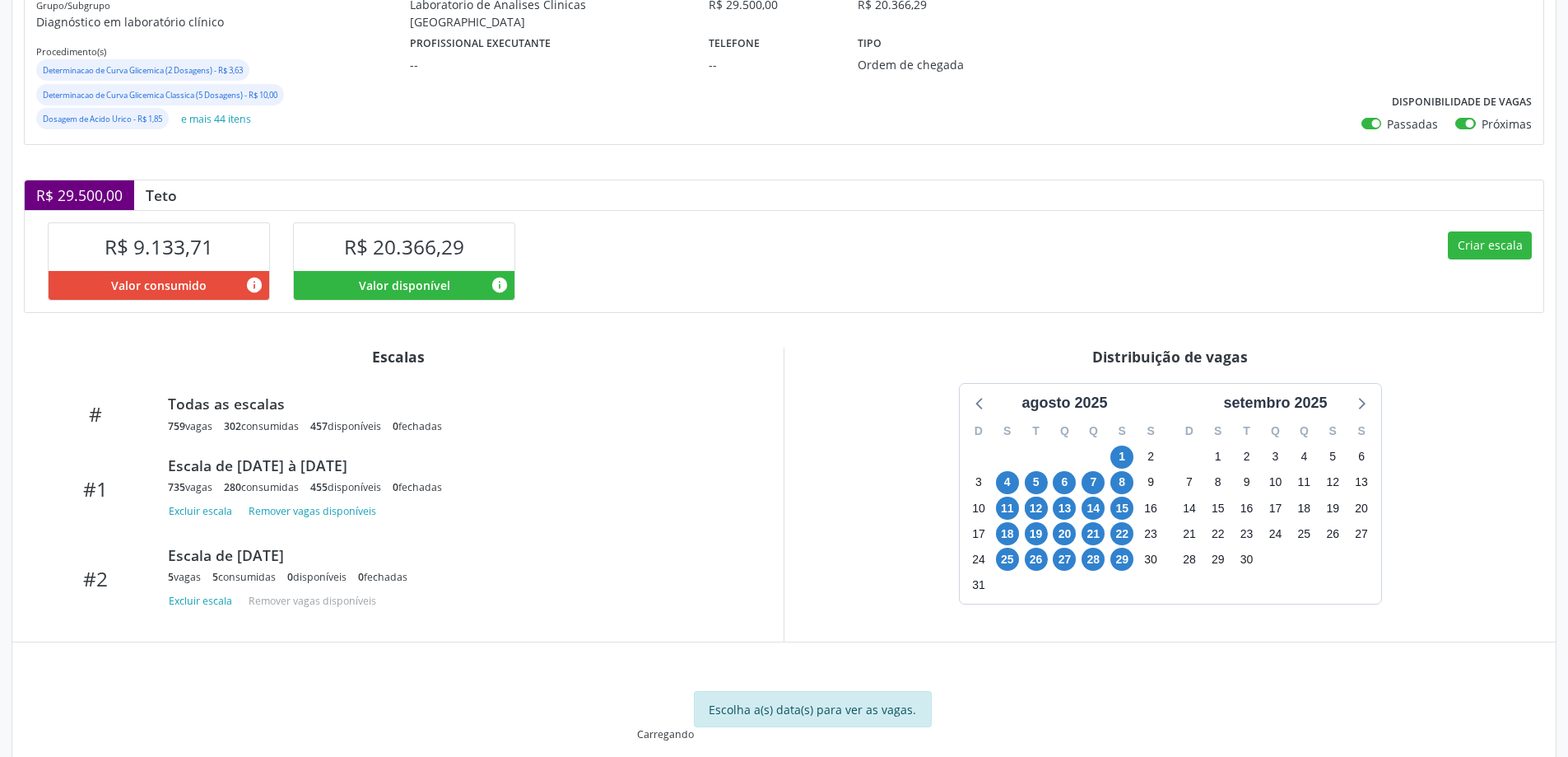
scroll to position [307, 0]
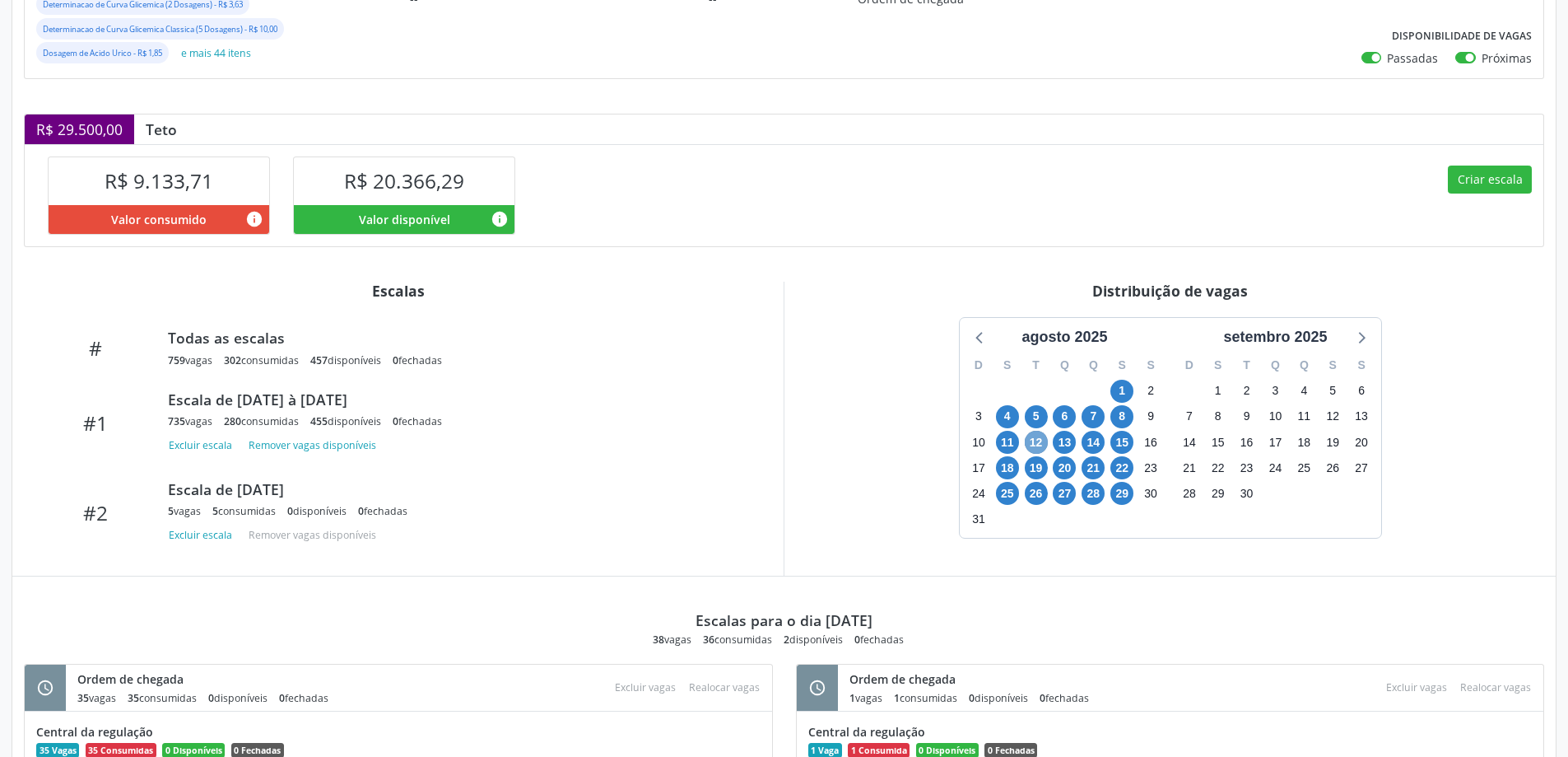
click at [1031, 443] on span "12" at bounding box center [1036, 443] width 23 height 23
